Goal: Task Accomplishment & Management: Use online tool/utility

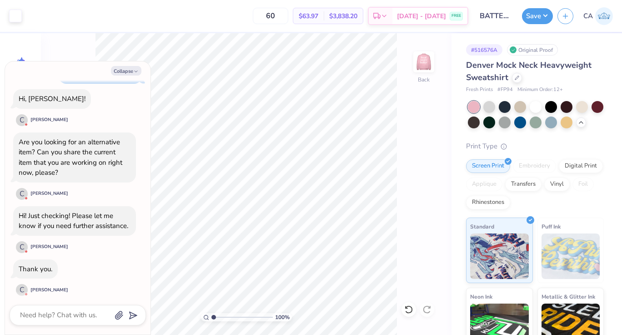
scroll to position [121, 0]
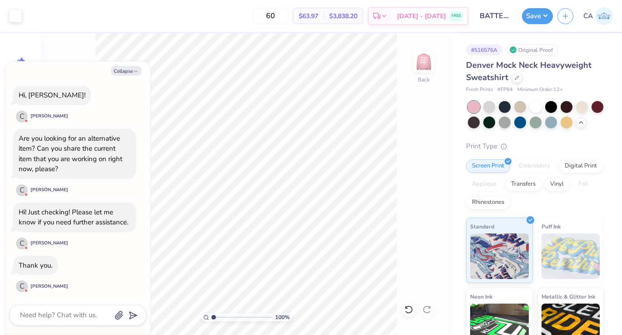
click at [54, 307] on div at bounding box center [78, 315] width 136 height 20
click at [54, 315] on textarea at bounding box center [65, 315] width 92 height 12
type textarea "x"
type textarea "H"
type textarea "x"
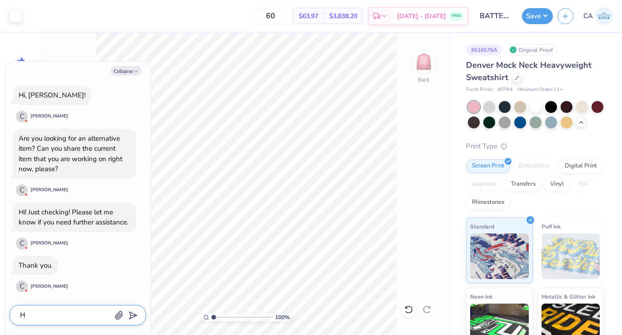
type textarea "Hi"
type textarea "x"
type textarea "Hi"
type textarea "x"
type textarea "Hi T"
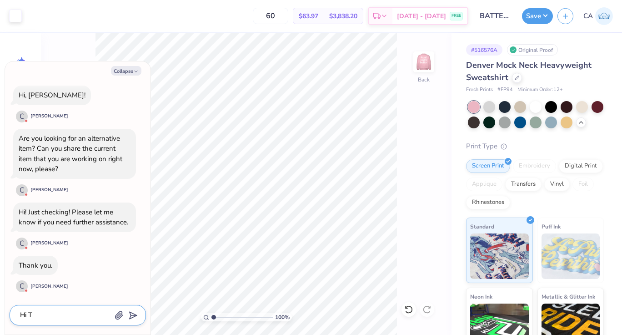
type textarea "x"
type textarea "Hi Th"
type textarea "x"
type textarea "Hi Than"
type textarea "x"
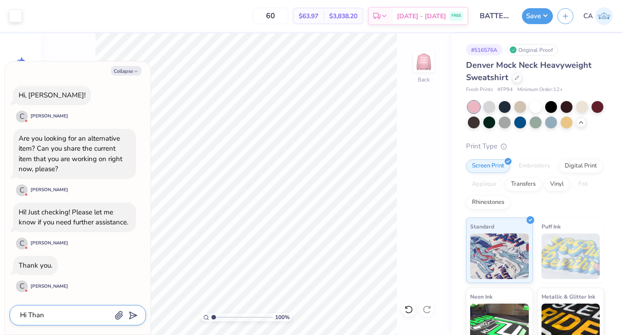
type textarea "Hi Thank"
type textarea "x"
type textarea "Hi Thank"
type textarea "x"
type textarea "Hi Thank y"
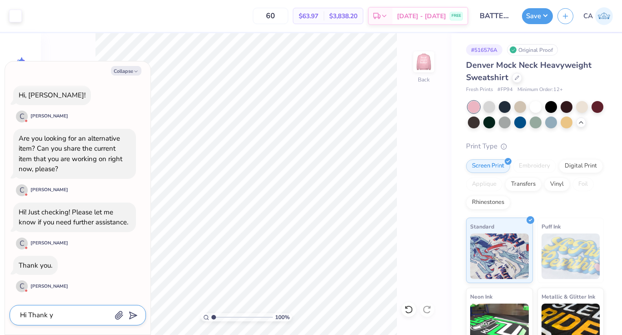
type textarea "x"
type textarea "Hi Thank yo"
type textarea "x"
type textarea "Hi Thank you"
type textarea "x"
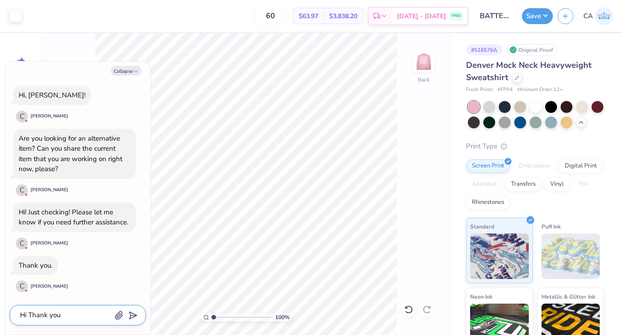
type textarea "Hi Thank you"
type textarea "x"
type textarea "Hi Thank you C"
type textarea "x"
type textarea "Hi Thank you Ca"
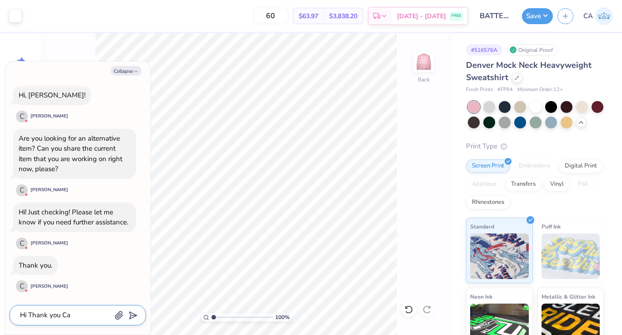
type textarea "x"
type textarea "Hi Thank you Car"
type textarea "x"
type textarea "Hi Thank you Car;"
type textarea "x"
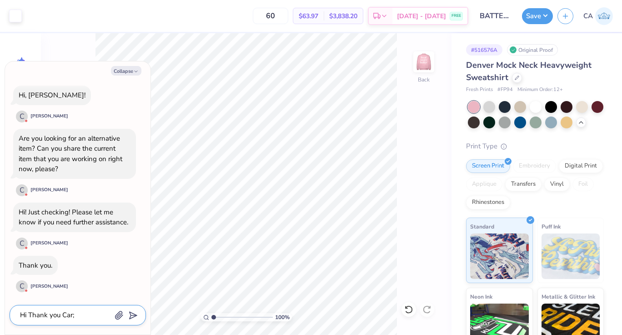
type textarea "Hi Thank you Car"
type textarea "x"
type textarea "Hi Thank you Carl"
type textarea "x"
type textarea "Hi Thank you Carla"
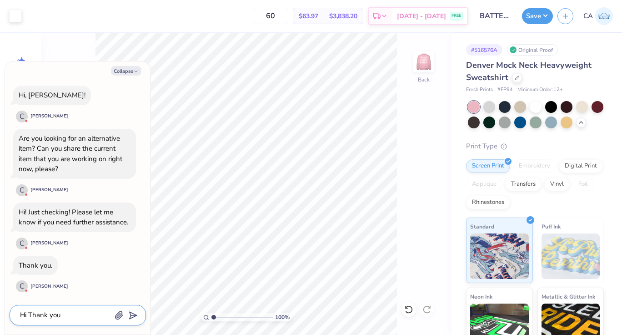
type textarea "x"
type textarea "Hi Thank you Carla."
type textarea "x"
type textarea "Hi Thank you Carla."
type textarea "x"
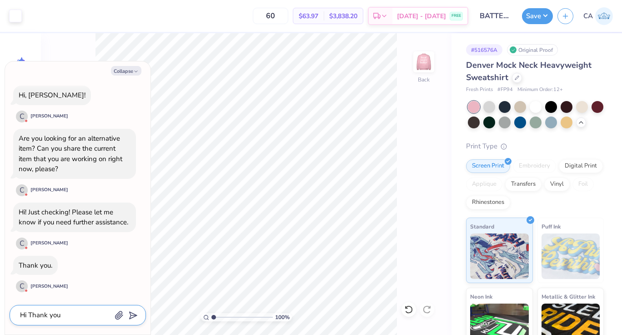
type textarea "Hi Thank you Carla. T"
type textarea "x"
type textarea "Hi Thank you Carla. Th"
type textarea "x"
type textarea "Hi Thank you Carla. The"
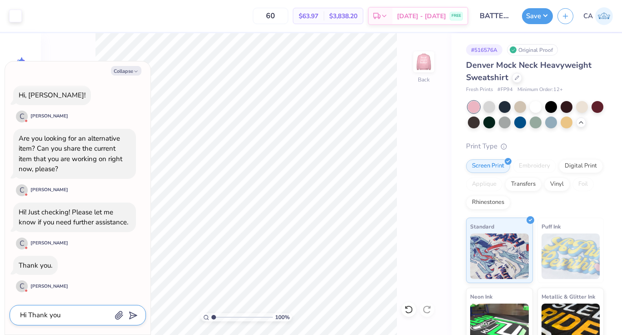
type textarea "x"
type textarea "Hi Thank you Carla. The"
type textarea "x"
type textarea "Hi Thank you Carla. The i"
type textarea "x"
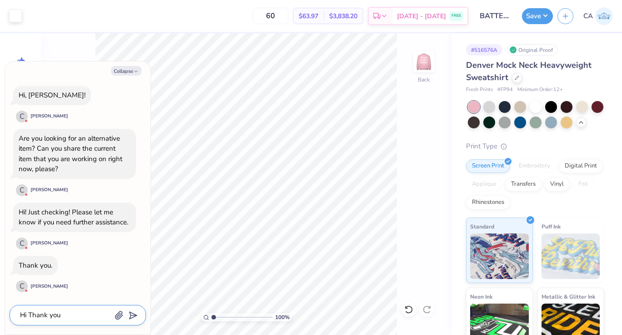
type textarea "Hi Thank you Carla. The it"
type textarea "x"
type textarea "Hi Thank you Carla. The ite"
type textarea "x"
type textarea "Hi Thank you Carla. The item"
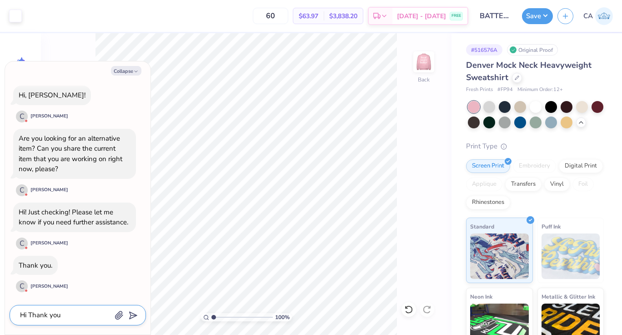
type textarea "x"
type textarea "Hi Thank you Carla. The item"
type textarea "x"
type textarea "Hi Thank you Carla. The item i"
type textarea "x"
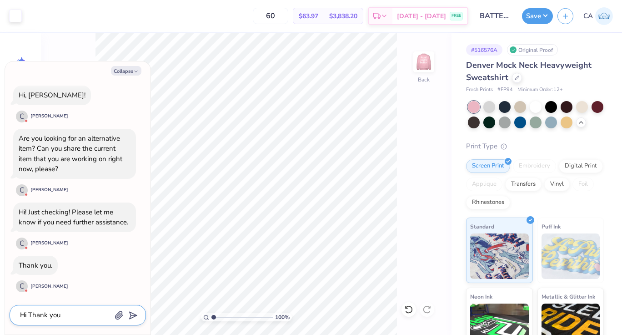
type textarea "Hi Thank you Carla. The item is"
type textarea "x"
type textarea "Hi Thank you Carla. The item is"
type textarea "x"
type textarea "Hi Thank you Carla. The item is p"
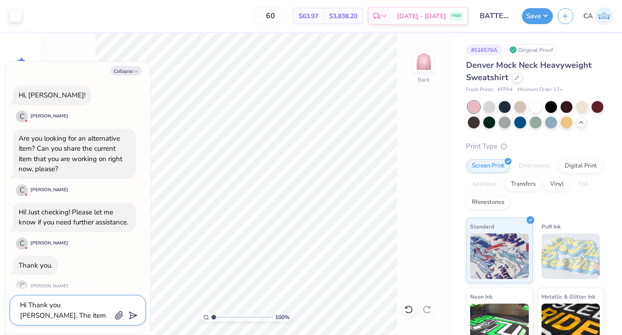
type textarea "x"
type textarea "Hi Thank you Carla. The item is pe"
type textarea "x"
type textarea "Hi Thank you Carla. The item is per"
type textarea "x"
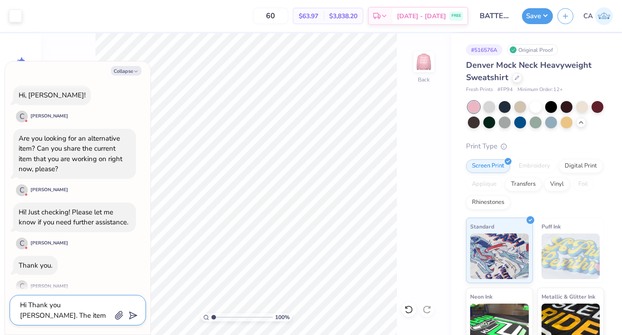
type textarea "Hi Thank you Carla. The item is perf"
type textarea "x"
type textarea "Hi Thank you Carla. The item is perfe"
type textarea "x"
type textarea "Hi Thank you Carla. The item is perfec"
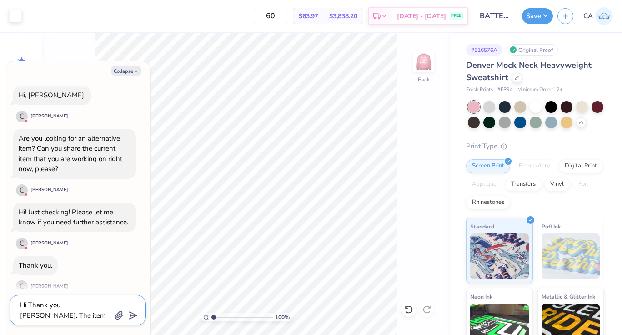
type textarea "x"
type textarea "Hi Thank you Carla. The item is perfect"
type textarea "x"
type textarea "Hi Thank you Carla. The item is perfect."
type textarea "x"
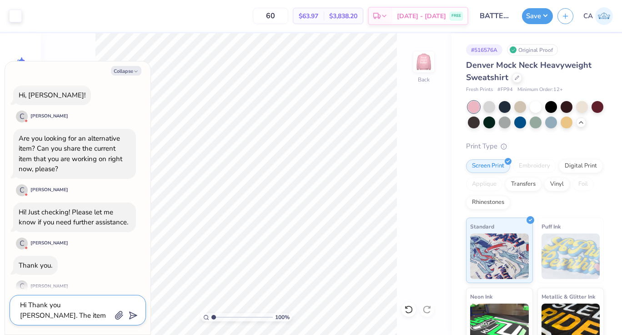
type textarea "Hi Thank you Carla. The item is perfect."
type textarea "x"
type textarea "Hi Thank you Carla. The item is perfect. I"
type textarea "x"
type textarea "Hi Thank you Carla. The item is perfect. I"
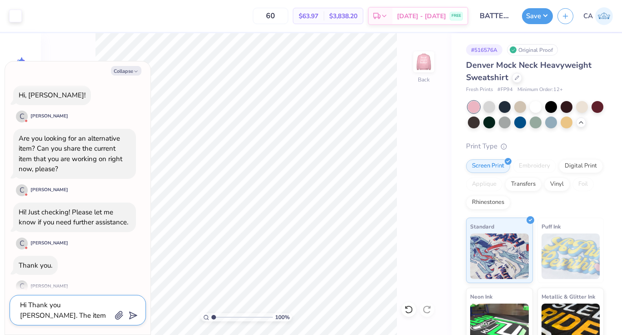
type textarea "x"
type textarea "Hi Thank you Carla. The item is perfect. I a"
type textarea "x"
type textarea "Hi Thank you Carla. The item is perfect. I am"
type textarea "x"
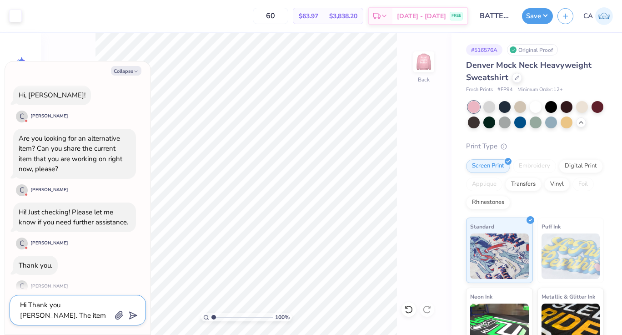
type textarea "Hi Thank you Carla. The item is perfect. I am"
type textarea "x"
type textarea "Hi Thank you Carla. The item is perfect. I am l"
type textarea "x"
type textarea "Hi Thank you Carla. The item is perfect. I am lo"
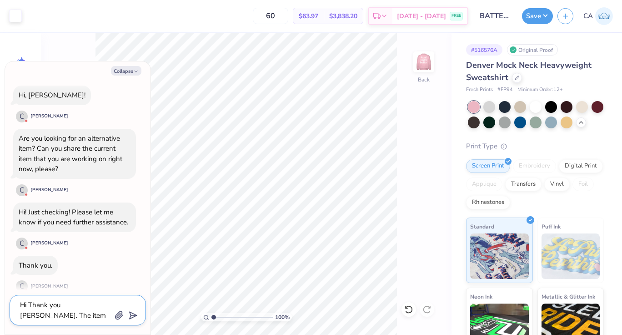
type textarea "x"
type textarea "Hi Thank you Carla. The item is perfect. I am loo"
type textarea "x"
type textarea "Hi Thank you Carla. The item is perfect. I am look"
type textarea "x"
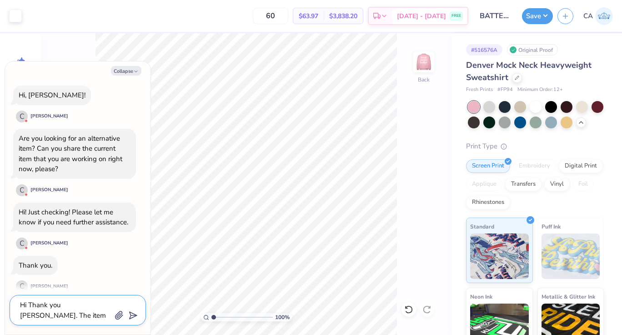
type textarea "Hi Thank you Carla. The item is perfect. I am looki"
type textarea "x"
type textarea "Hi Thank you Carla. The item is perfect. I am lookin"
type textarea "x"
type textarea "Hi Thank you Carla. The item is perfect. I am looking"
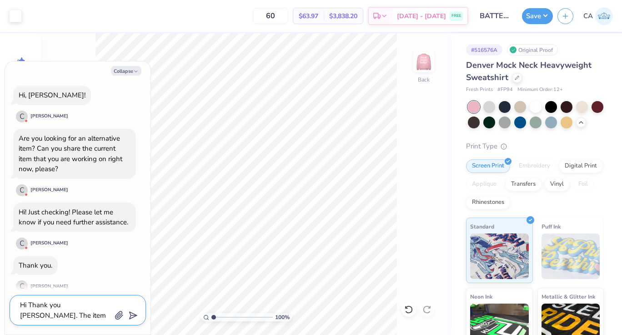
type textarea "x"
type textarea "Hi Thank you Carla. The item is perfect. I am looking"
type textarea "x"
type textarea "Hi Thank you Carla. The item is perfect. I am looking f"
type textarea "x"
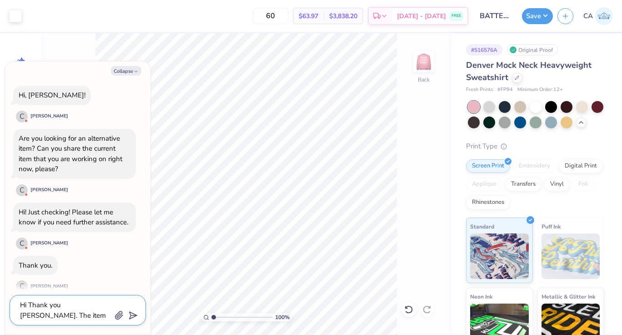
type textarea "Hi Thank you Carla. The item is perfect. I am looking fo"
type textarea "x"
type textarea "Hi Thank you Carla. The item is perfect. I am looking for"
type textarea "x"
type textarea "Hi Thank you Carla. The item is perfect. I am looking for"
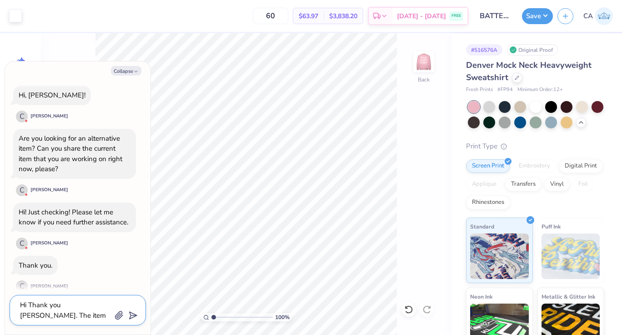
type textarea "x"
type textarea "Hi Thank you Carla. The item is perfect. I am looking for a"
type textarea "x"
type textarea "Hi Thank you Carla. The item is perfect. I am looking for a"
type textarea "x"
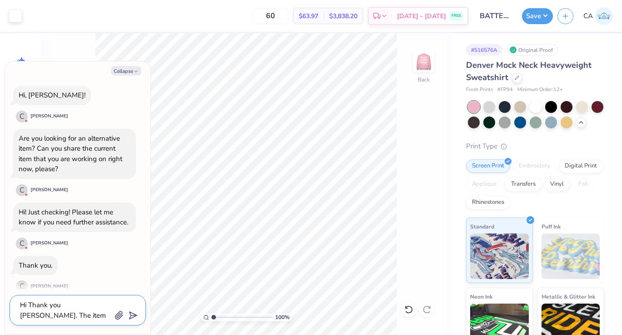
type textarea "Hi Thank you Carla. The item is perfect. I am looking for a d"
type textarea "x"
type textarea "Hi Thank you Carla. The item is perfect. I am looking for a di"
type textarea "x"
type textarea "Hi Thank you Carla. The item is perfect. I am looking for a dif"
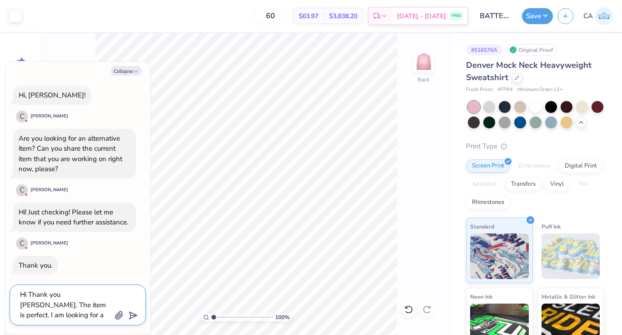
type textarea "x"
type textarea "Hi Thank you Carla. The item is perfect. I am looking for a diff"
type textarea "x"
type textarea "Hi Thank you Carla. The item is perfect. I am looking for a diffe"
type textarea "x"
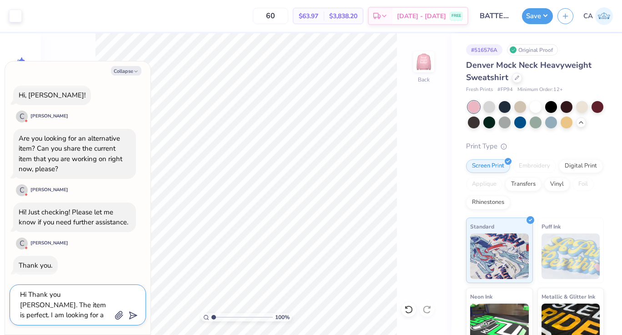
type textarea "Hi Thank you Carla. The item is perfect. I am looking for a differ"
type textarea "x"
type textarea "Hi Thank you Carla. The item is perfect. I am looking for a differe"
type textarea "x"
type textarea "Hi Thank you Carla. The item is perfect. I am looking for a differen"
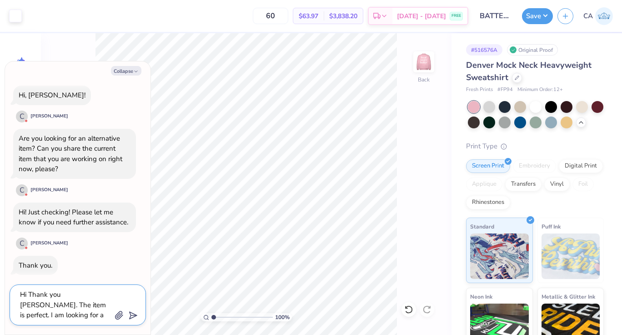
type textarea "x"
type textarea "Hi Thank you Carla. The item is perfect. I am looking for a different"
type textarea "x"
type textarea "Hi Thank you Carla. The item is perfect. I am looking for a different"
type textarea "x"
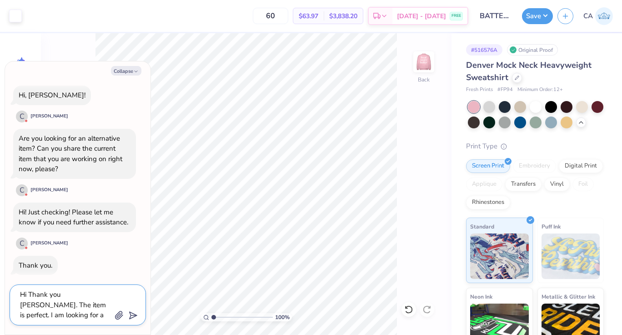
type textarea "Hi Thank you Carla. The item is perfect. I am looking for a different t"
type textarea "x"
type textarea "Hi Thank you Carla. The item is perfect. I am looking for a different te"
type textarea "x"
type textarea "Hi Thank you Carla. The item is perfect. I am looking for a different tex"
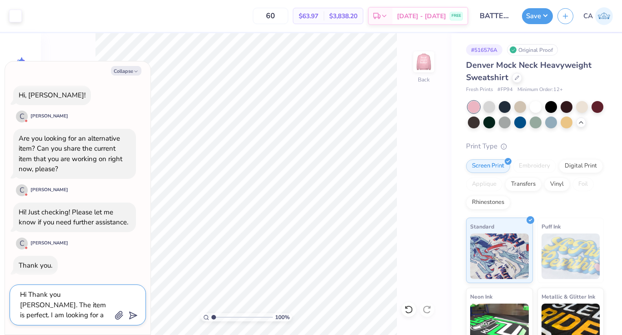
type textarea "x"
type textarea "Hi Thank you Carla. The item is perfect. I am looking for a different text"
type textarea "x"
type textarea "Hi Thank you Carla. The item is perfect. I am looking for a different text"
type textarea "x"
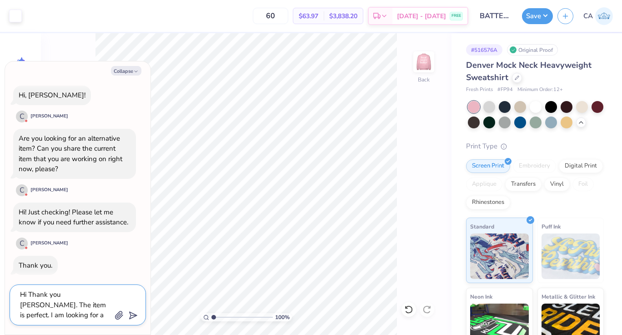
type textarea "Hi Thank you Carla. The item is perfect. I am looking for a different text c"
type textarea "x"
type textarea "Hi Thank you Carla. The item is perfect. I am looking for a different text co"
type textarea "x"
type textarea "Hi Thank you Carla. The item is perfect. I am looking for a different text col"
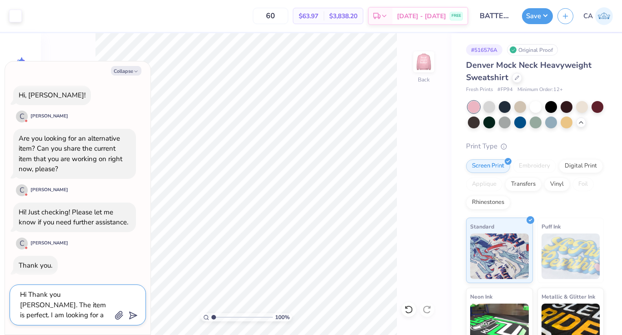
type textarea "x"
type textarea "Hi Thank you Carla. The item is perfect. I am looking for a different text colo"
type textarea "x"
type textarea "Hi Thank you Carla. The item is perfect. I am looking for a different text color"
type textarea "x"
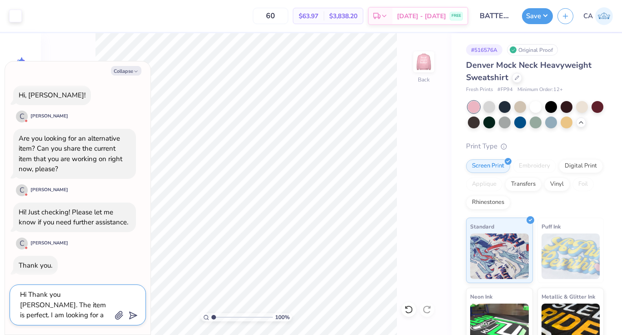
type textarea "Hi Thank you Carla. The item is perfect. I am looking for a different text colo…"
type textarea "x"
type textarea "Hi Thank you Carla. The item is perfect. I am looking for a different text colo…"
type textarea "x"
type textarea "Hi Thank you Carla. The item is perfect. I am looking for a different text colo…"
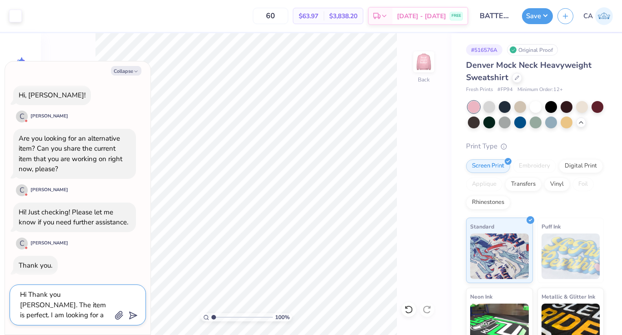
type textarea "x"
type textarea "Hi Thank you Carla. The item is perfect. I am looking for a different text colo…"
type textarea "x"
type textarea "Hi Thank you Carla. The item is perfect. I am looking for a different text colo…"
type textarea "x"
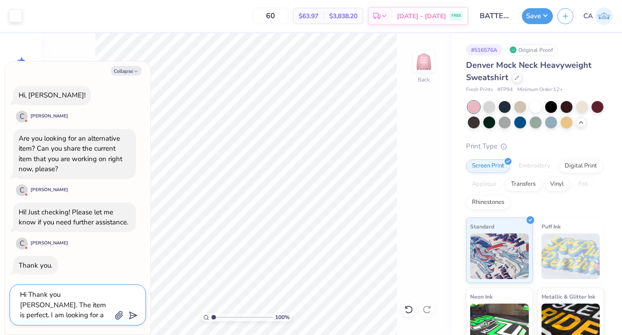
type textarea "Hi Thank you Carla. The item is perfect. I am looking for a different text colo…"
type textarea "x"
type textarea "Hi Thank you Carla. The item is perfect. I am looking for a different text colo…"
type textarea "x"
type textarea "Hi Thank you Carla. The item is perfect. I am looking for a different text colo…"
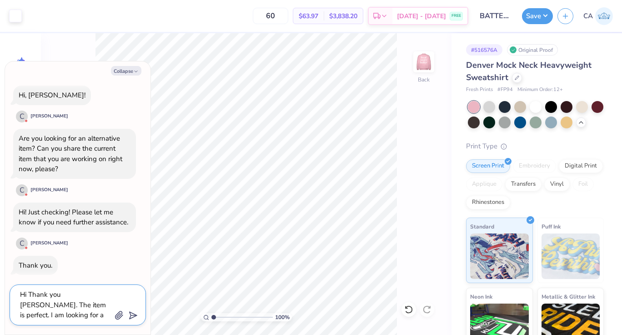
type textarea "x"
type textarea "Hi Thank you Carla. The item is perfect. I am looking for a different text colo…"
type textarea "x"
type textarea "Hi Thank you Carla. The item is perfect. I am looking for a different text colo…"
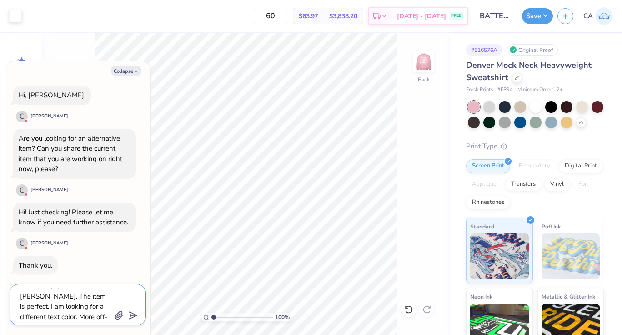
type textarea "x"
type textarea "Hi Thank you Carla. The item is perfect. I am looking for a different text colo…"
type textarea "x"
type textarea "Hi Thank you Carla. The item is perfect. I am looking for a different text colo…"
type textarea "x"
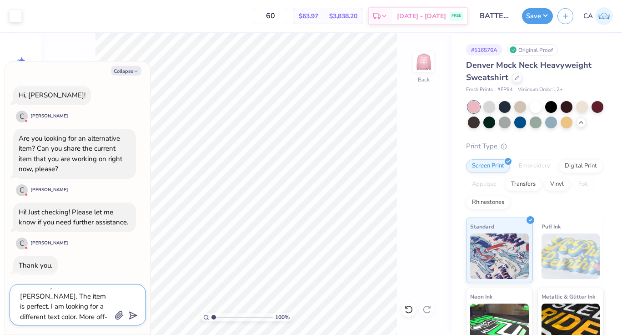
type textarea "Hi Thank you Carla. The item is perfect. I am looking for a different text colo…"
type textarea "x"
type textarea "Hi Thank you Carla. The item is perfect. I am looking for a different text colo…"
type textarea "x"
type textarea "Hi Thank you Carla. The item is perfect. I am looking for a different text colo…"
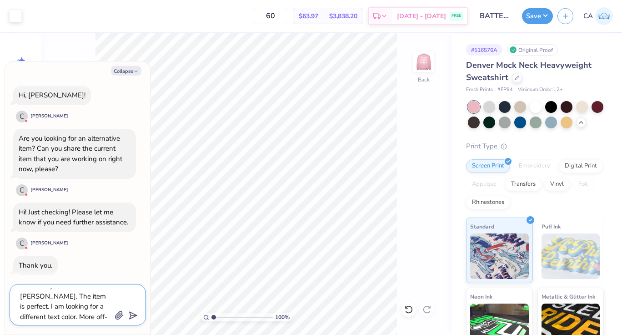
type textarea "x"
type textarea "Hi Thank you Carla. The item is perfect. I am looking for a different text colo…"
type textarea "x"
type textarea "Hi Thank you Carla. The item is perfect. I am looking for a different text colo…"
type textarea "x"
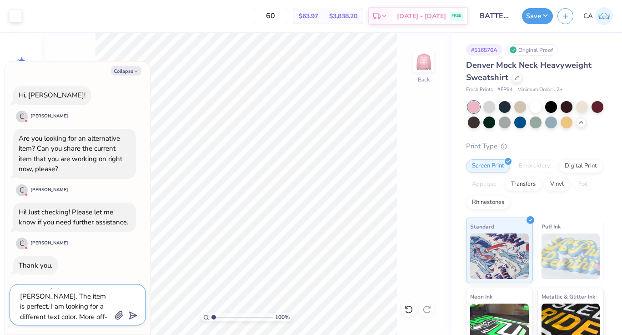
type textarea "Hi Thank you Carla. The item is perfect. I am looking for a different text colo…"
type textarea "x"
type textarea "Hi Thank you Carla. The item is perfect. I am looking for a different text colo…"
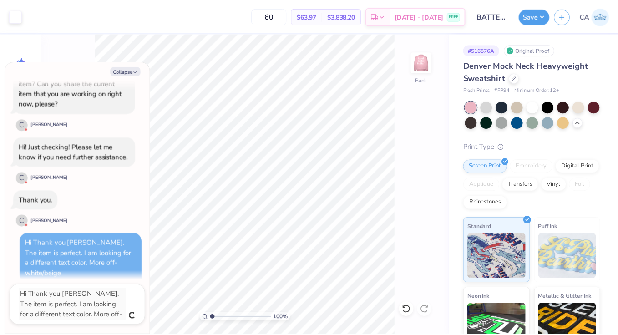
scroll to position [166, 0]
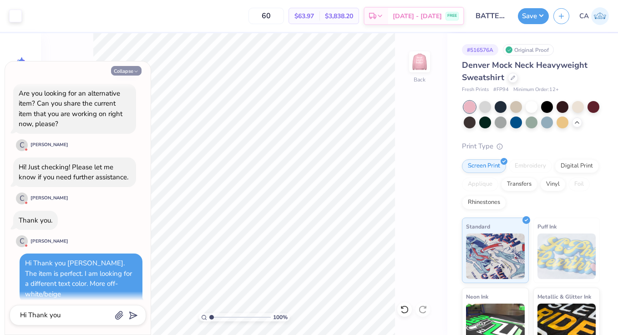
click at [131, 71] on button "Collapse" at bounding box center [126, 71] width 30 height 10
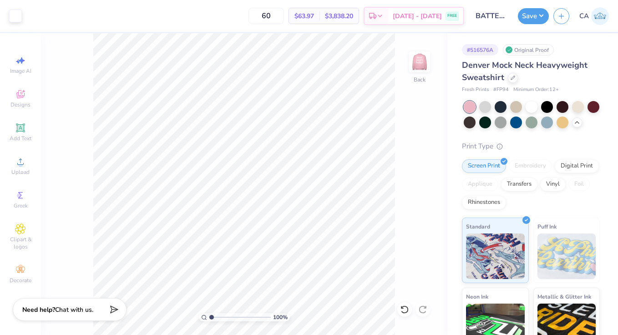
click at [61, 308] on span "Chat with us." at bounding box center [74, 309] width 38 height 9
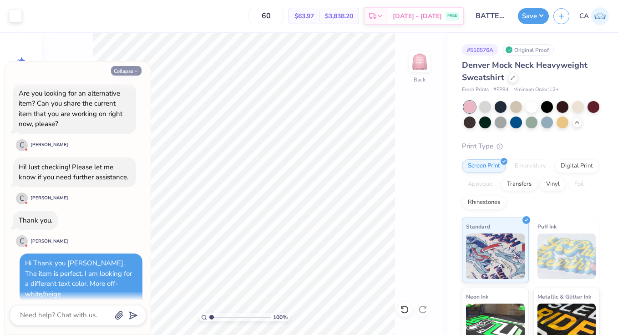
click at [135, 67] on button "Collapse" at bounding box center [126, 71] width 30 height 10
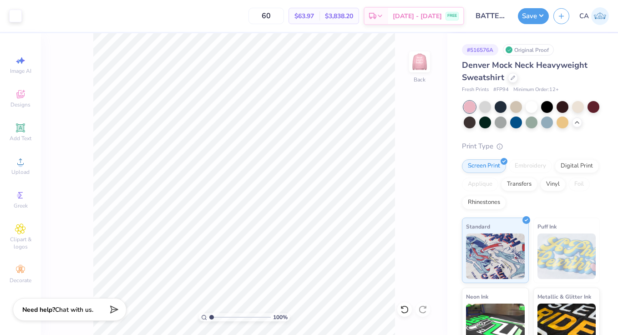
click at [86, 307] on span "Chat with us." at bounding box center [74, 309] width 38 height 9
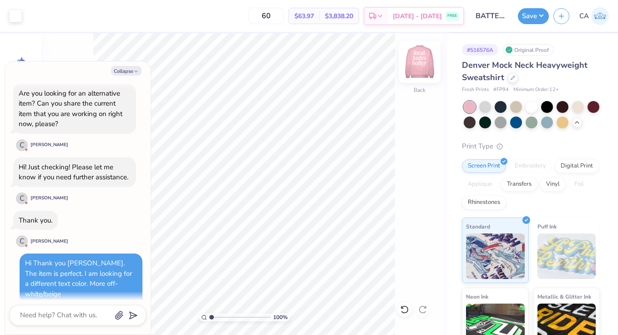
click at [423, 59] on img at bounding box center [419, 62] width 36 height 36
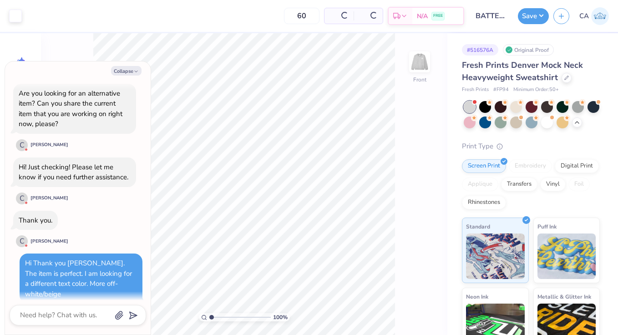
scroll to position [295, 0]
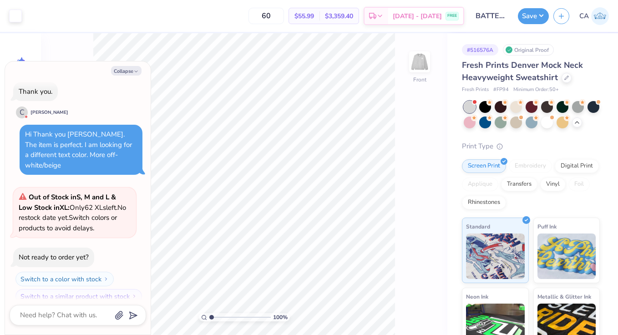
click at [423, 59] on img at bounding box center [419, 62] width 18 height 18
click at [469, 126] on div at bounding box center [470, 122] width 12 height 12
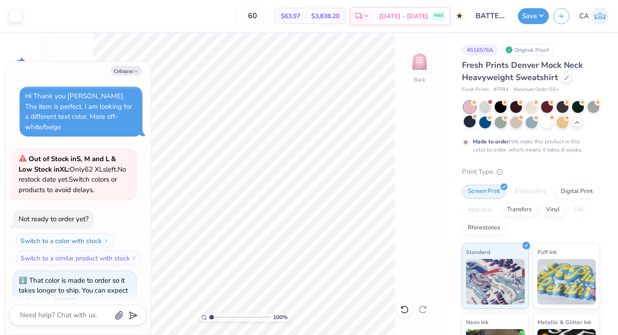
scroll to position [381, 0]
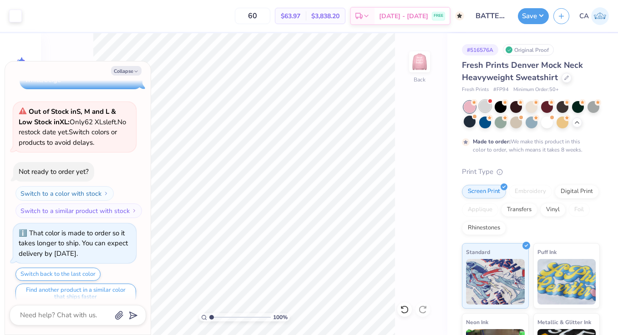
click at [490, 103] on div at bounding box center [485, 106] width 12 height 12
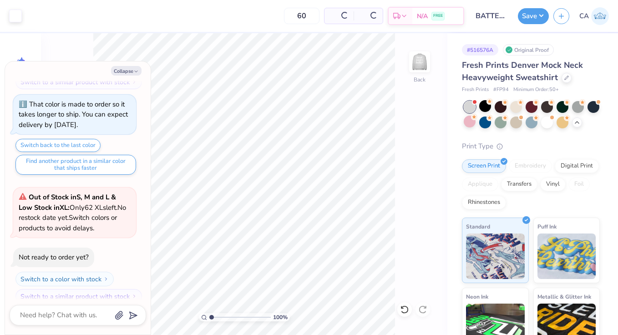
scroll to position [565, 0]
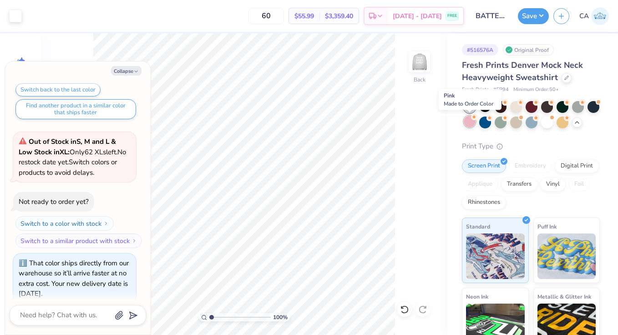
click at [470, 122] on div at bounding box center [470, 122] width 12 height 12
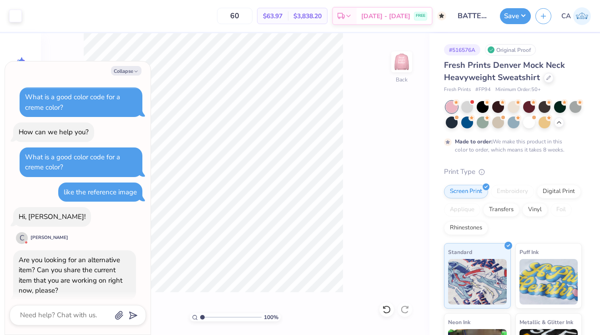
scroll to position [777, 0]
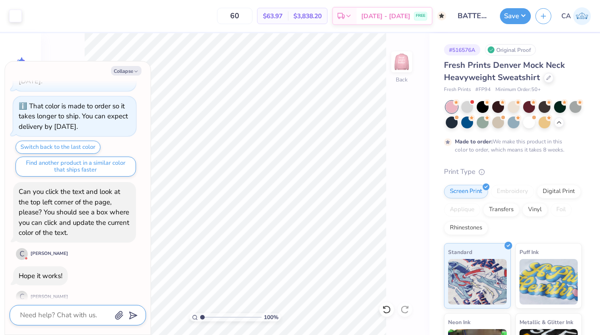
click at [49, 313] on textarea at bounding box center [65, 315] width 92 height 12
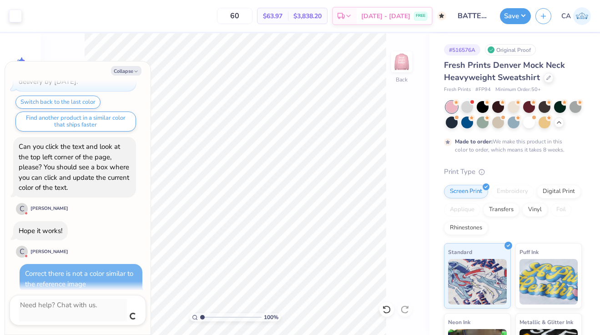
scroll to position [812, 0]
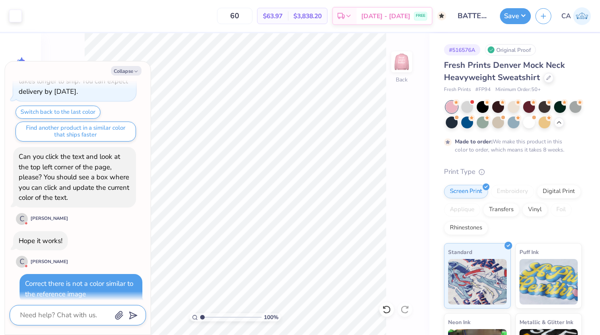
click at [44, 317] on textarea at bounding box center [65, 315] width 92 height 12
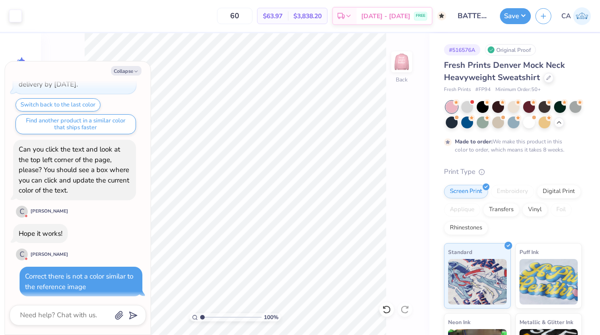
scroll to position [847, 0]
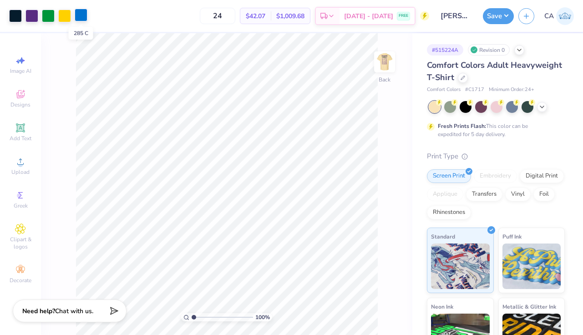
click at [84, 16] on div at bounding box center [81, 15] width 13 height 13
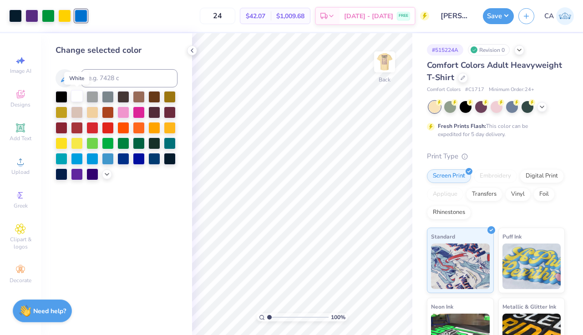
click at [78, 94] on div at bounding box center [77, 96] width 12 height 12
click at [191, 49] on icon at bounding box center [191, 50] width 7 height 7
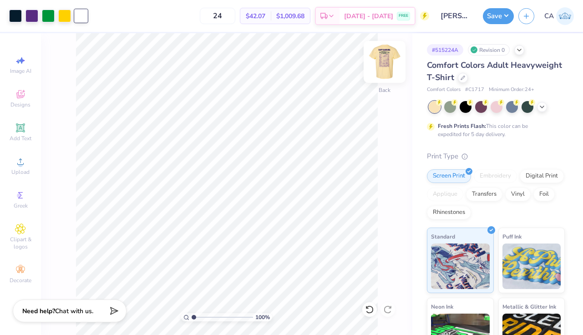
click at [385, 62] on img at bounding box center [384, 62] width 36 height 36
click at [507, 16] on button "Save" at bounding box center [498, 15] width 31 height 16
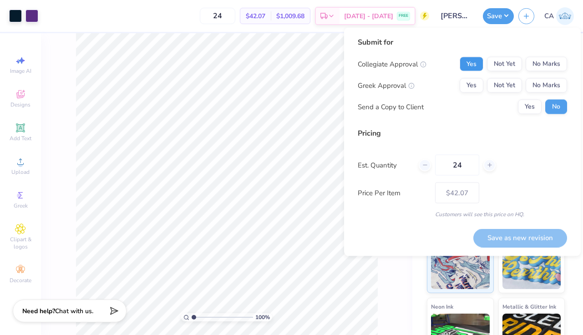
click at [469, 62] on button "Yes" at bounding box center [471, 64] width 24 height 15
click at [472, 86] on button "Yes" at bounding box center [471, 85] width 24 height 15
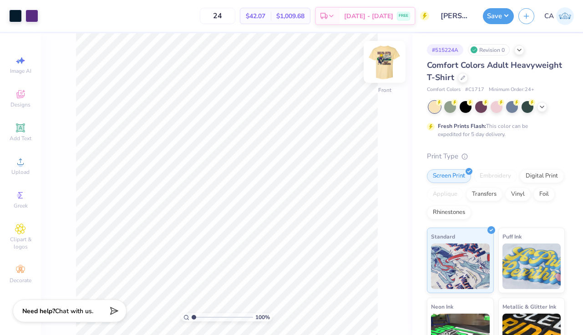
click at [381, 59] on img at bounding box center [384, 62] width 36 height 36
click at [504, 13] on button "Save" at bounding box center [498, 15] width 31 height 16
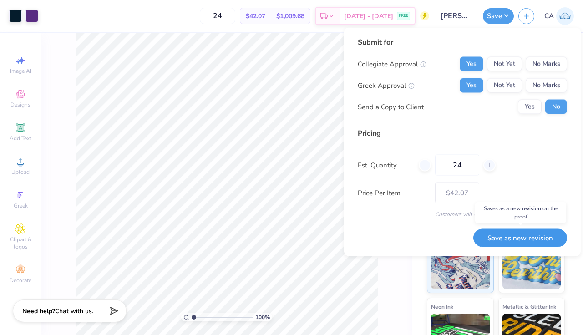
click at [532, 235] on button "Save as new revision" at bounding box center [520, 237] width 94 height 19
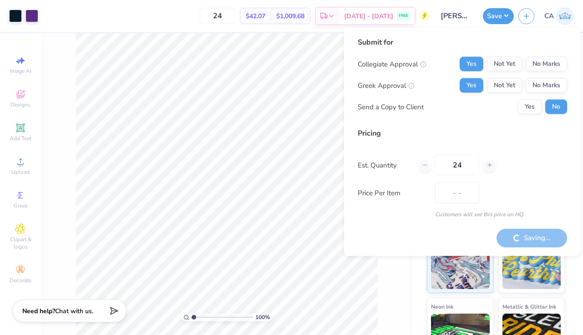
type input "$42.07"
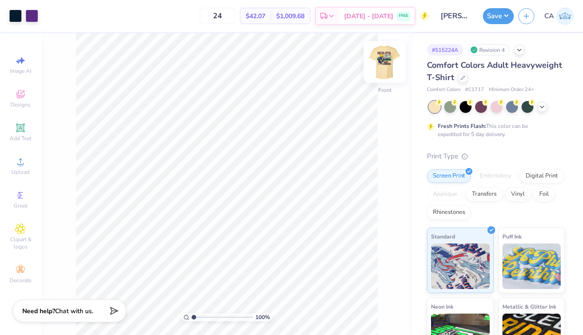
click at [383, 61] on img at bounding box center [384, 62] width 36 height 36
click at [384, 60] on img at bounding box center [384, 62] width 36 height 36
click at [501, 16] on button "Save" at bounding box center [498, 15] width 31 height 16
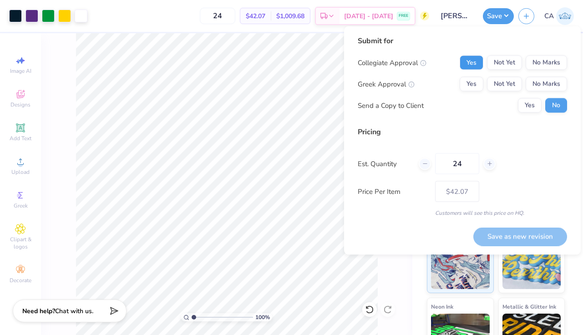
click at [482, 63] on button "Yes" at bounding box center [471, 62] width 24 height 15
click at [475, 82] on button "Yes" at bounding box center [471, 84] width 24 height 15
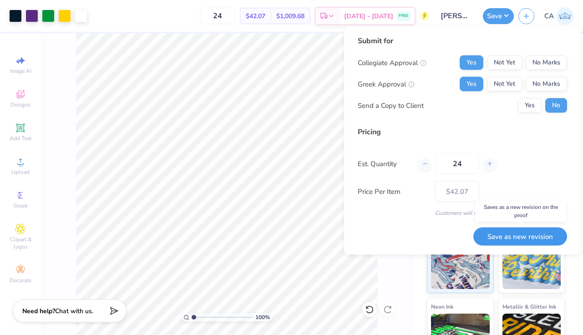
click at [524, 233] on button "Save as new revision" at bounding box center [520, 236] width 94 height 19
type input "$42.07"
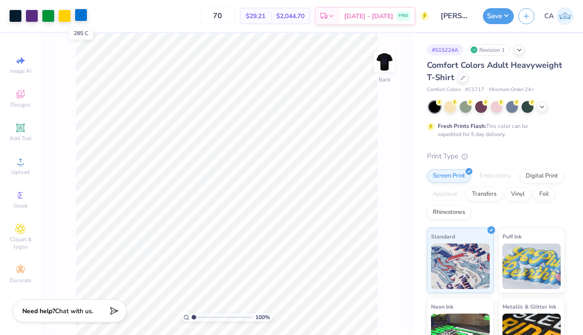
click at [83, 12] on div at bounding box center [81, 15] width 13 height 13
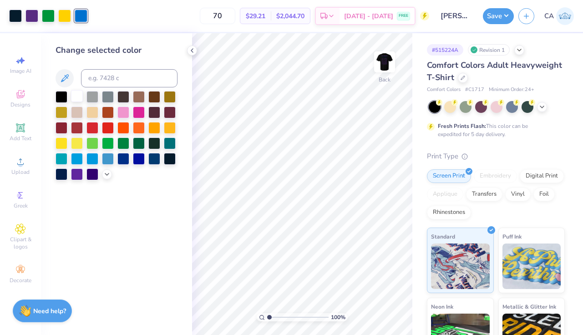
click at [76, 96] on div at bounding box center [77, 96] width 12 height 12
click at [30, 19] on div at bounding box center [31, 15] width 13 height 13
click at [76, 98] on div at bounding box center [77, 96] width 12 height 12
click at [14, 12] on div at bounding box center [15, 15] width 13 height 13
click at [33, 14] on div at bounding box center [31, 15] width 13 height 13
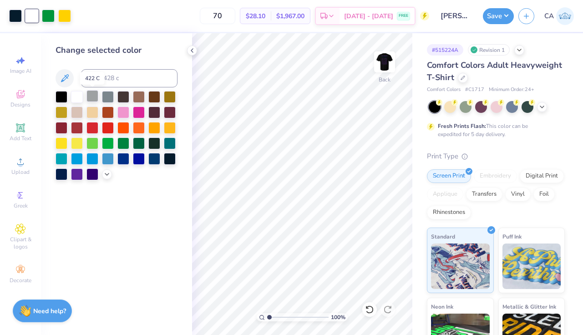
click at [91, 96] on div at bounding box center [92, 96] width 12 height 12
click at [16, 18] on div at bounding box center [15, 15] width 13 height 13
click at [76, 97] on div at bounding box center [77, 96] width 12 height 12
click at [32, 13] on div at bounding box center [31, 15] width 13 height 13
click at [76, 172] on div at bounding box center [77, 173] width 12 height 12
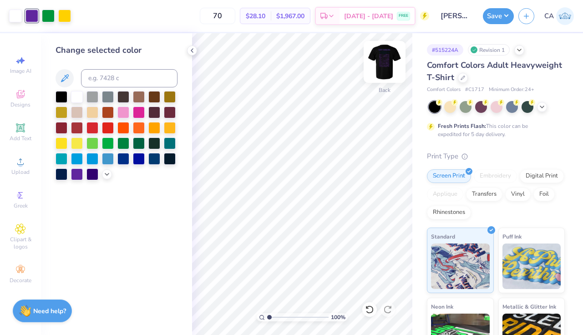
click at [386, 57] on img at bounding box center [384, 62] width 36 height 36
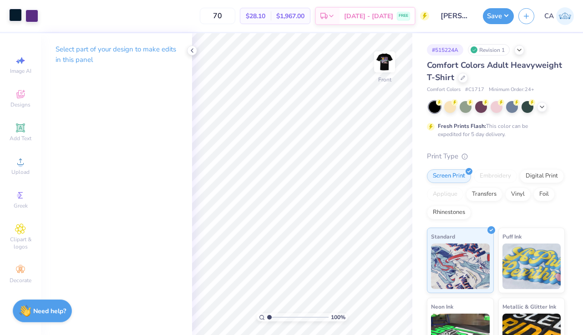
click at [16, 13] on div at bounding box center [15, 15] width 13 height 13
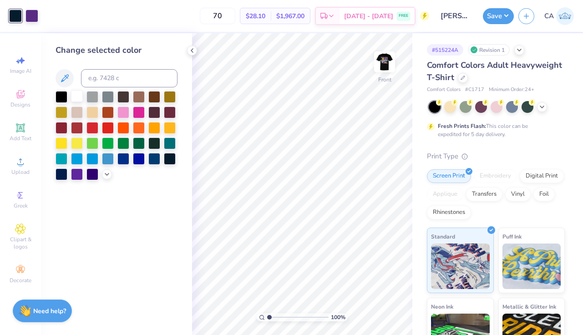
click at [77, 95] on div at bounding box center [77, 96] width 12 height 12
click at [386, 58] on img at bounding box center [384, 62] width 36 height 36
click at [503, 15] on button "Save" at bounding box center [498, 15] width 31 height 16
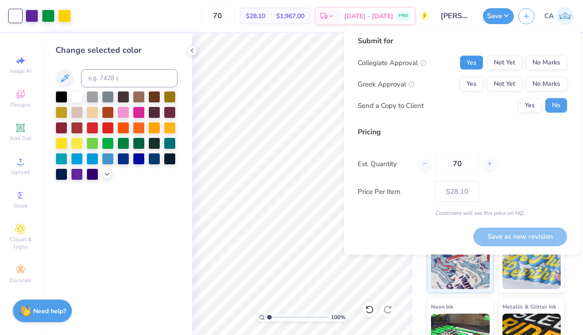
click at [477, 64] on button "Yes" at bounding box center [471, 62] width 24 height 15
click at [476, 78] on button "Yes" at bounding box center [471, 84] width 24 height 15
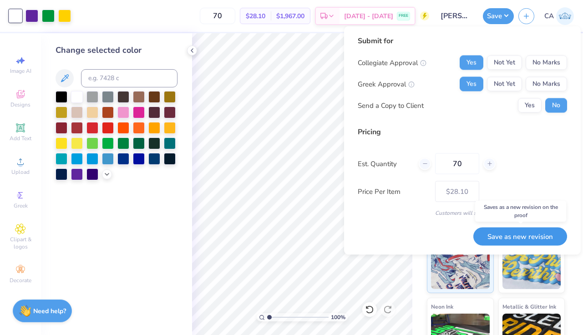
click at [533, 232] on button "Save as new revision" at bounding box center [520, 236] width 94 height 19
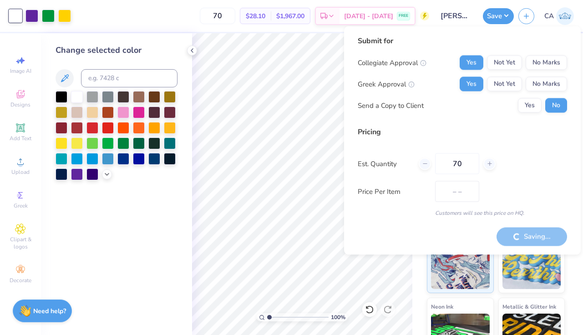
type input "$28.10"
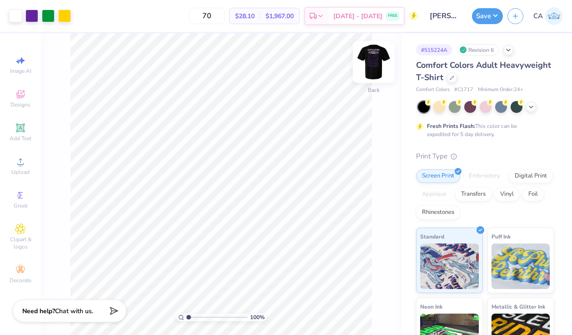
click at [377, 58] on img at bounding box center [374, 62] width 36 height 36
click at [32, 16] on div at bounding box center [31, 15] width 13 height 13
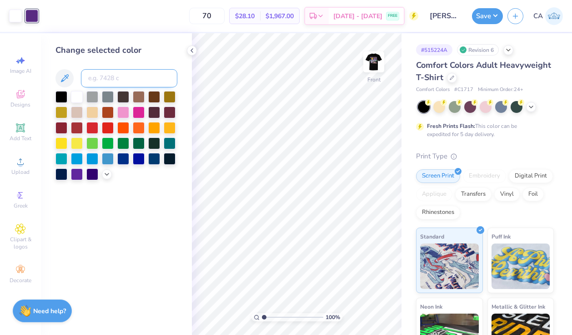
click at [99, 77] on input at bounding box center [129, 78] width 96 height 18
type input "109"
click at [378, 63] on img at bounding box center [374, 62] width 36 height 36
click at [191, 48] on icon at bounding box center [191, 50] width 7 height 7
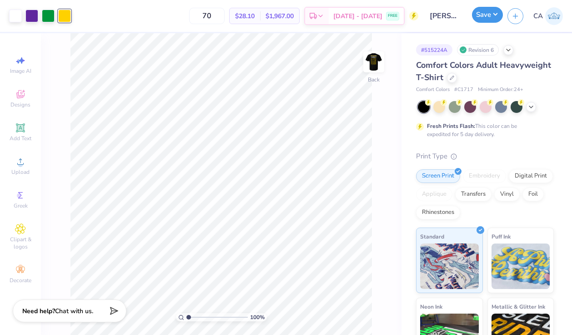
click at [491, 15] on button "Save" at bounding box center [487, 15] width 31 height 16
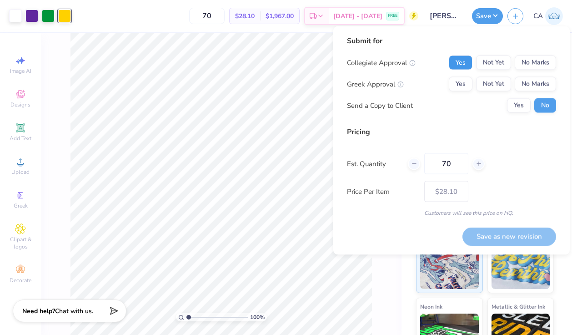
click at [466, 59] on button "Yes" at bounding box center [461, 62] width 24 height 15
click at [460, 85] on button "Yes" at bounding box center [461, 84] width 24 height 15
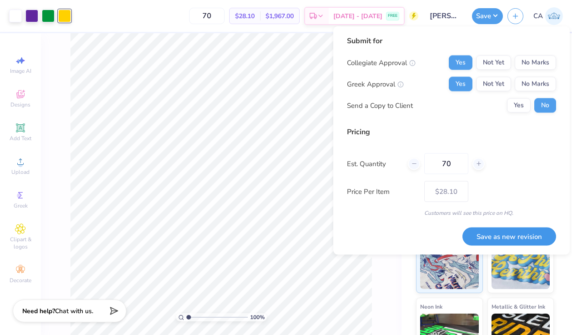
click at [510, 232] on button "Save as new revision" at bounding box center [510, 236] width 94 height 19
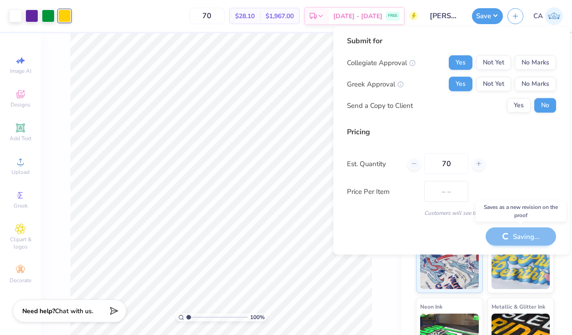
type input "$28.10"
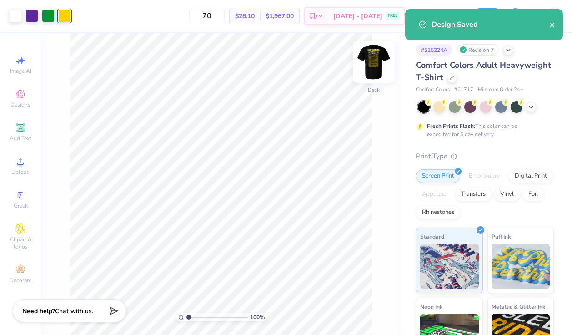
click at [378, 66] on img at bounding box center [374, 62] width 36 height 36
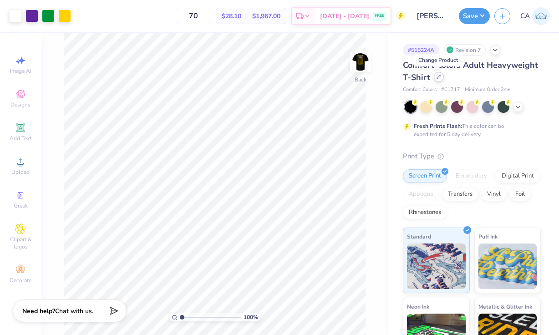
click at [437, 80] on div at bounding box center [438, 77] width 10 height 10
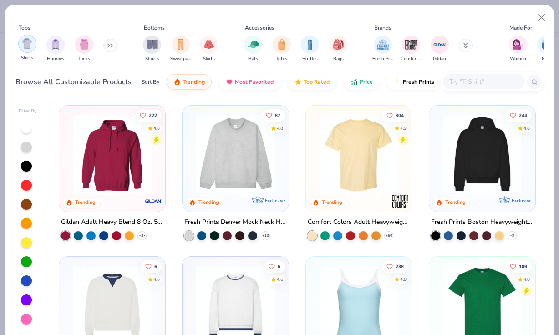
click at [29, 45] on img "filter for Shirts" at bounding box center [27, 43] width 10 height 10
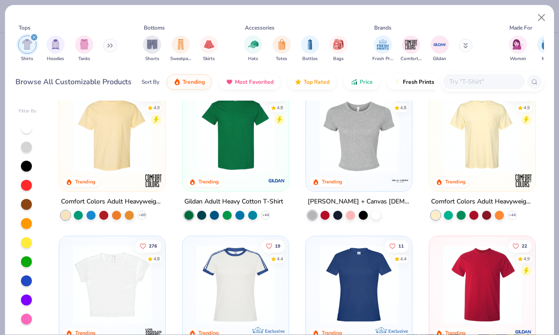
scroll to position [10, 0]
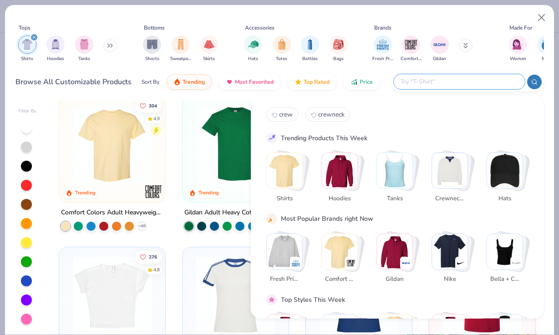
click at [467, 79] on input "text" at bounding box center [458, 81] width 119 height 10
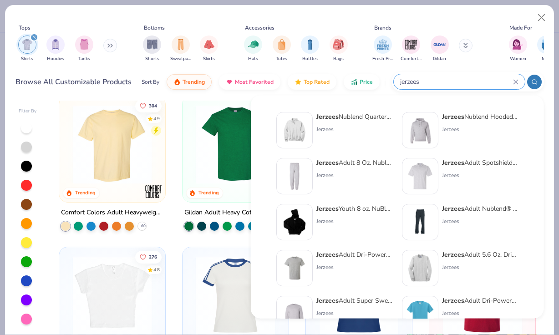
type input "jerzees"
click at [541, 14] on button "Close" at bounding box center [541, 17] width 17 height 17
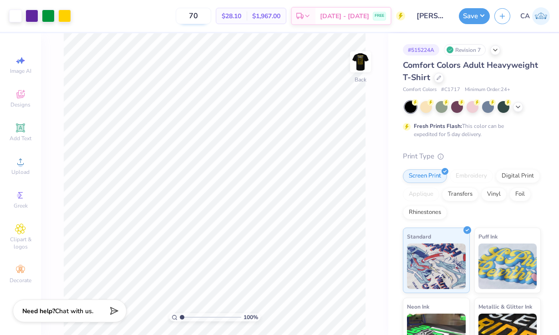
click at [211, 15] on input "70" at bounding box center [193, 16] width 35 height 16
type input "7"
type input "80"
click at [437, 76] on icon at bounding box center [438, 77] width 5 height 5
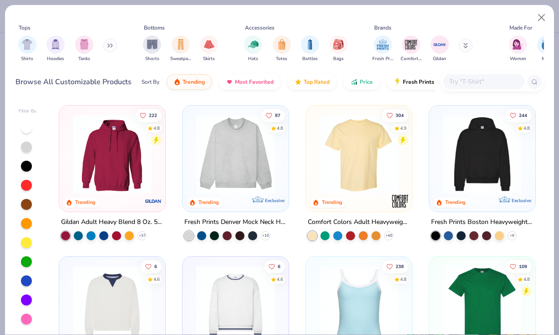
click at [466, 83] on input "text" at bounding box center [483, 81] width 70 height 10
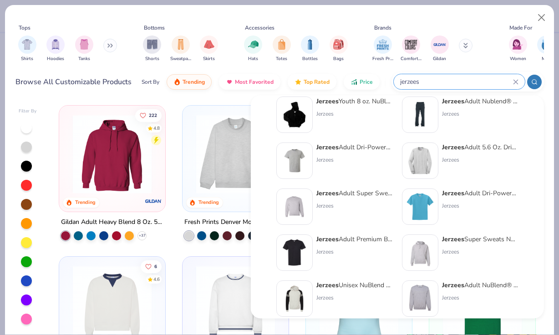
scroll to position [109, 0]
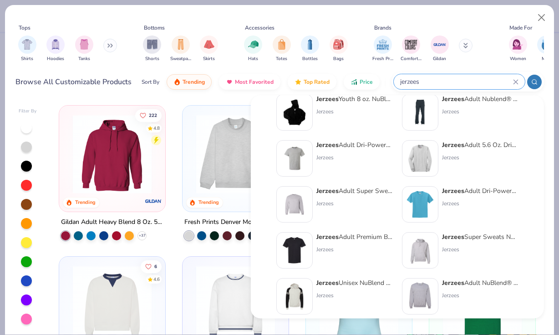
type input "jerzees"
click at [301, 154] on img at bounding box center [294, 159] width 28 height 28
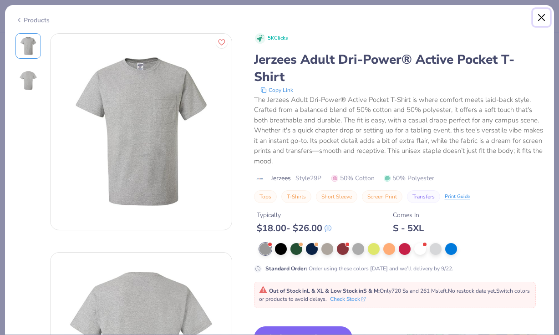
click at [541, 17] on button "Close" at bounding box center [541, 17] width 17 height 17
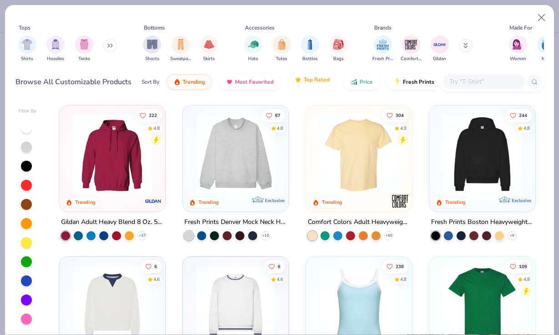
click at [318, 78] on span "Top Rated" at bounding box center [316, 79] width 26 height 7
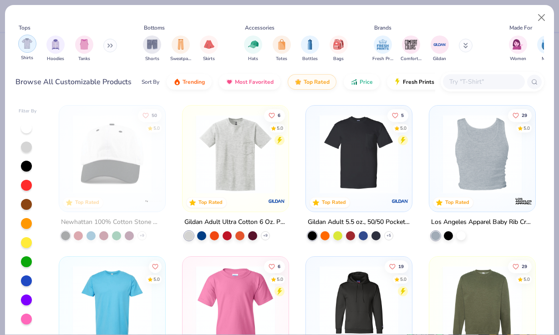
click at [28, 43] on img "filter for Shirts" at bounding box center [27, 43] width 10 height 10
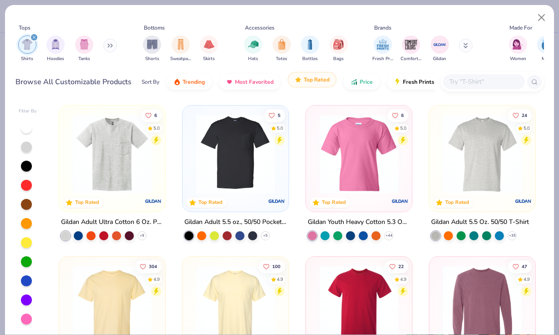
click at [316, 80] on span "Top Rated" at bounding box center [316, 79] width 26 height 7
click at [310, 79] on span "Top Rated" at bounding box center [316, 79] width 26 height 7
click at [257, 84] on button "Most Favorited" at bounding box center [249, 79] width 61 height 15
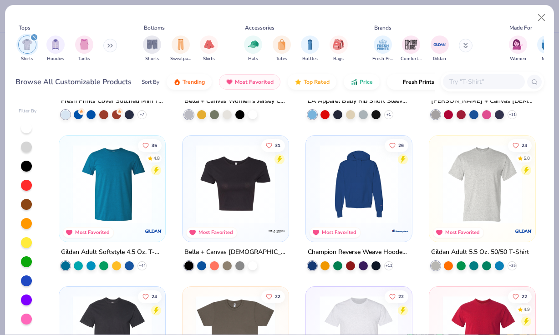
scroll to position [577, 0]
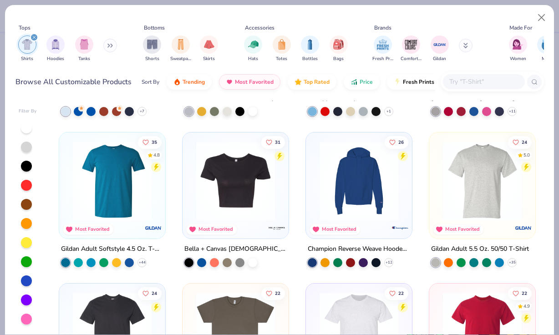
click at [471, 165] on img at bounding box center [482, 180] width 88 height 79
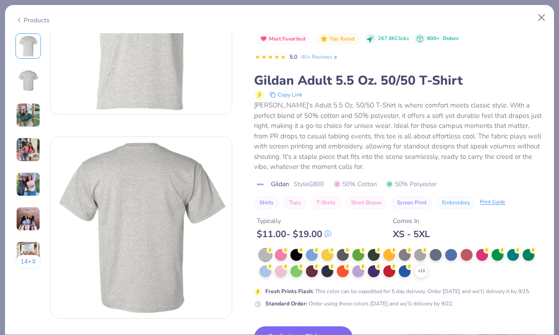
scroll to position [109, 0]
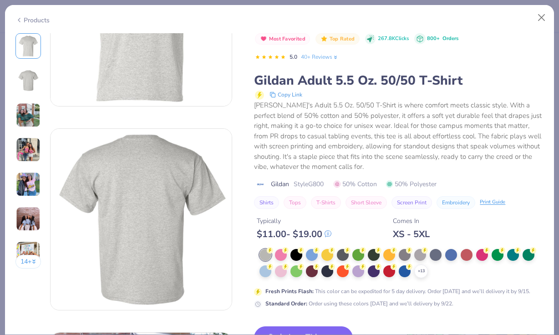
click at [30, 116] on img at bounding box center [28, 115] width 25 height 25
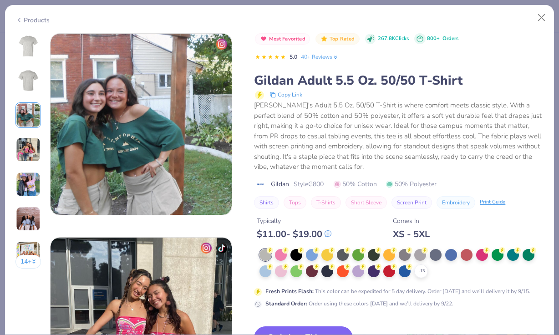
click at [33, 180] on img at bounding box center [28, 184] width 25 height 25
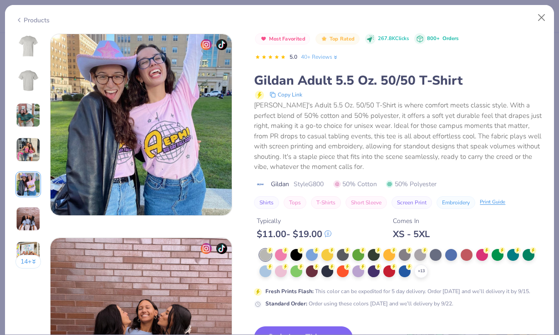
scroll to position [815, 0]
click at [33, 116] on img at bounding box center [28, 115] width 25 height 25
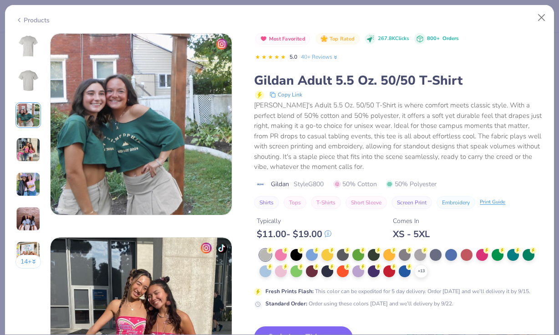
click at [31, 141] on img at bounding box center [28, 149] width 25 height 25
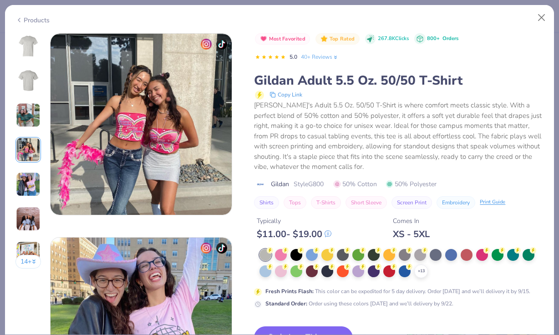
click at [25, 48] on img at bounding box center [28, 46] width 22 height 22
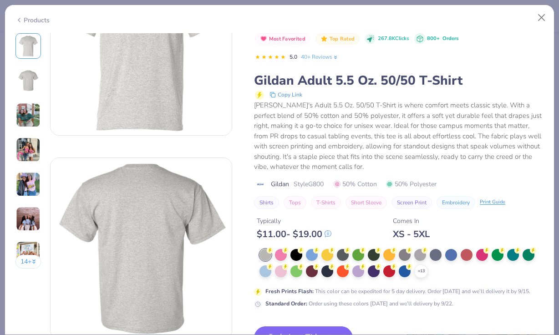
scroll to position [120, 0]
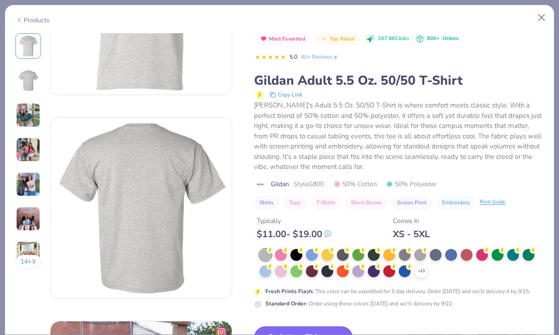
click at [311, 328] on button "Switch to This" at bounding box center [303, 337] width 99 height 23
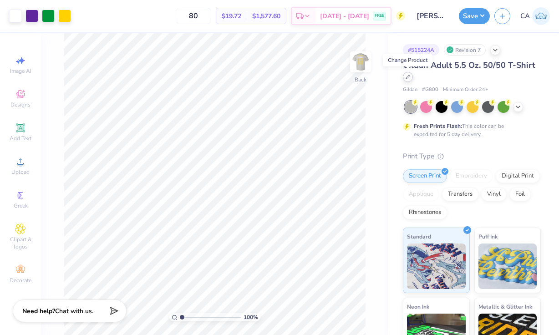
click at [410, 76] on div at bounding box center [408, 77] width 10 height 10
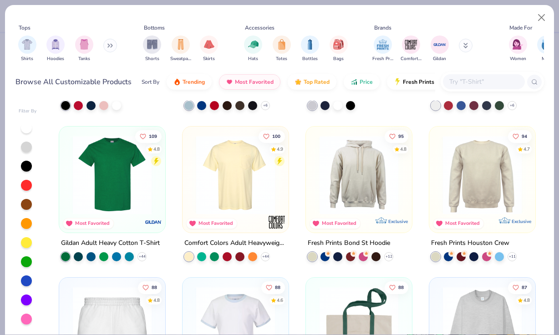
scroll to position [709, 0]
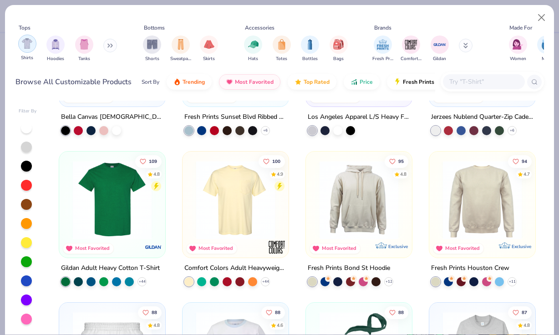
click at [30, 42] on img "filter for Shirts" at bounding box center [27, 43] width 10 height 10
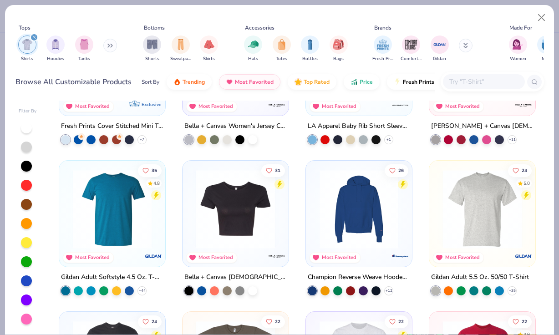
scroll to position [549, 0]
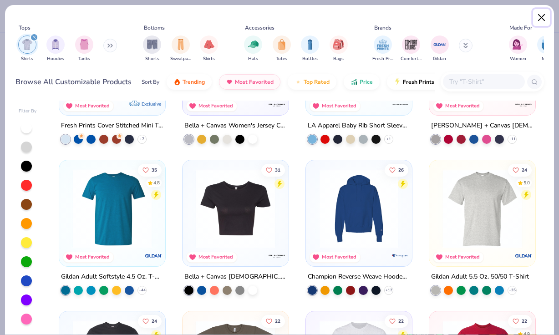
click at [538, 20] on button "Close" at bounding box center [541, 17] width 17 height 17
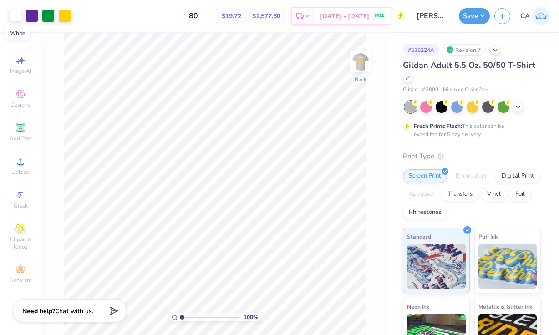
click at [16, 14] on div at bounding box center [15, 15] width 13 height 13
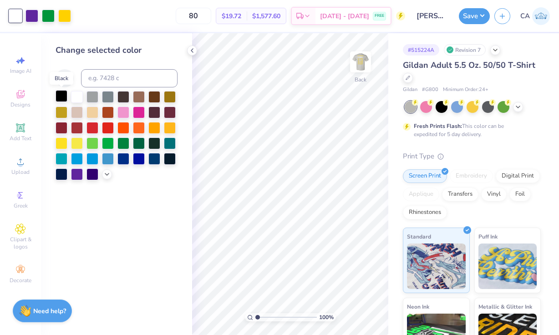
click at [61, 95] on div at bounding box center [61, 96] width 12 height 12
click at [364, 59] on img at bounding box center [360, 62] width 36 height 36
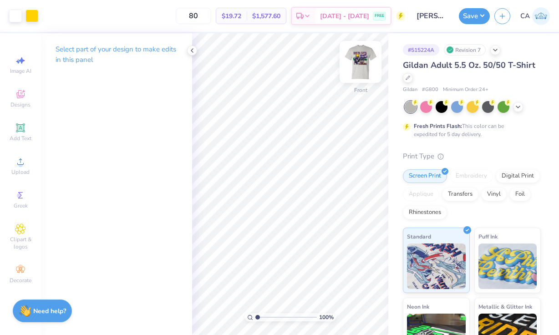
click at [363, 61] on img at bounding box center [360, 62] width 36 height 36
click at [361, 58] on img at bounding box center [360, 62] width 36 height 36
click at [33, 14] on div at bounding box center [31, 15] width 13 height 13
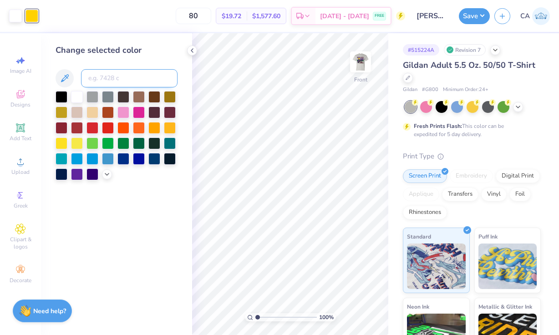
click at [100, 78] on input at bounding box center [129, 78] width 96 height 18
type input "267"
drag, startPoint x: 365, startPoint y: 61, endPoint x: 192, endPoint y: 50, distance: 173.3
click at [365, 61] on img at bounding box center [360, 62] width 18 height 18
click at [441, 103] on div at bounding box center [441, 106] width 12 height 12
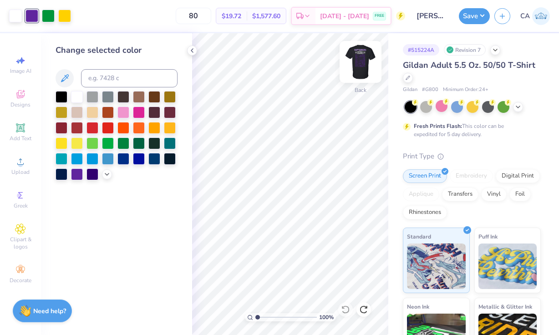
click at [363, 59] on img at bounding box center [360, 62] width 36 height 36
click at [357, 62] on img at bounding box center [360, 62] width 36 height 36
click at [361, 56] on img at bounding box center [360, 62] width 36 height 36
click at [113, 79] on input at bounding box center [129, 78] width 96 height 18
type input "109"
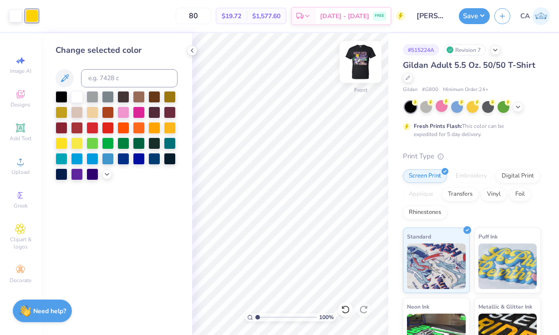
click at [365, 57] on img at bounding box center [360, 62] width 36 height 36
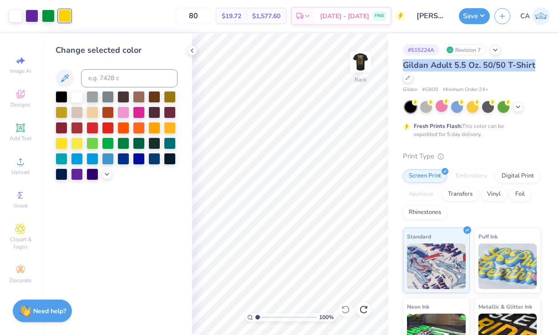
drag, startPoint x: 534, startPoint y: 65, endPoint x: 403, endPoint y: 67, distance: 131.0
click at [403, 67] on div "Gildan Adult 5.5 Oz. 50/50 T-Shirt" at bounding box center [472, 71] width 138 height 25
click at [442, 75] on div "Gildan Adult 5.5 Oz. 50/50 T-Shirt" at bounding box center [472, 71] width 138 height 25
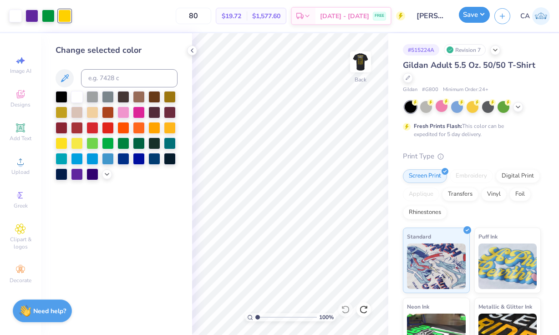
click at [481, 15] on button "Save" at bounding box center [474, 15] width 31 height 16
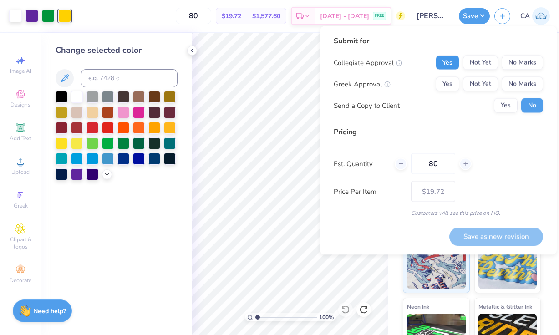
click at [450, 63] on button "Yes" at bounding box center [447, 62] width 24 height 15
click at [450, 82] on button "Yes" at bounding box center [447, 84] width 24 height 15
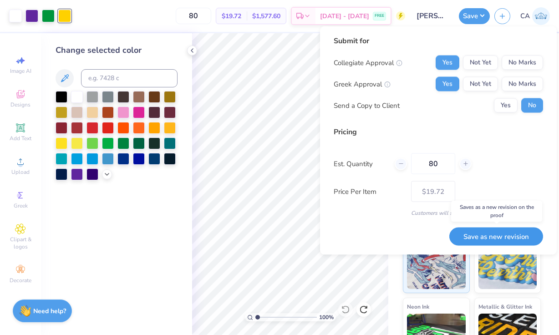
click at [493, 236] on button "Save as new revision" at bounding box center [496, 236] width 94 height 19
type input "$19.72"
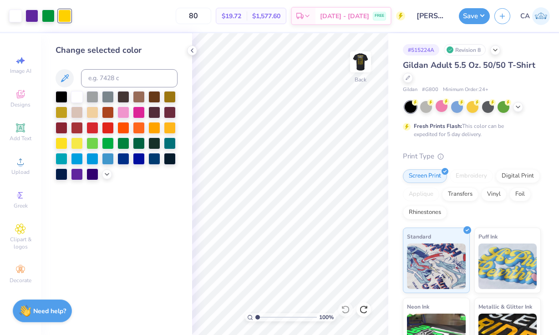
drag, startPoint x: 214, startPoint y: 17, endPoint x: 181, endPoint y: 15, distance: 32.8
click at [181, 16] on div "80 $19.72 Per Item $1,577.60 Total Est. Delivery Sep 19 - 22 FREE" at bounding box center [240, 16] width 329 height 32
type input "100"
click at [475, 105] on div at bounding box center [472, 106] width 12 height 12
click at [518, 107] on icon at bounding box center [517, 105] width 7 height 7
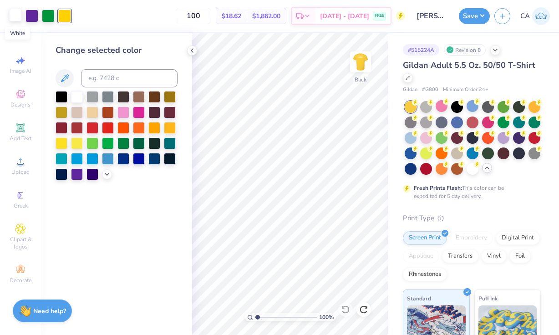
click at [18, 17] on div at bounding box center [15, 15] width 13 height 13
click at [62, 92] on div at bounding box center [61, 96] width 12 height 12
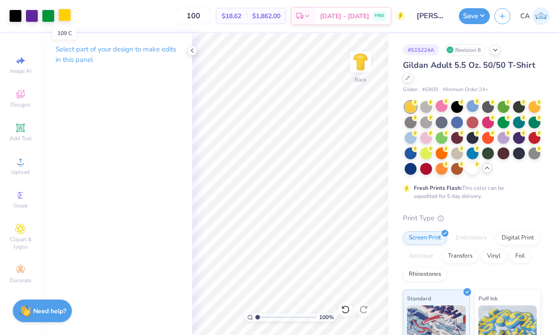
click at [66, 18] on div at bounding box center [64, 15] width 13 height 13
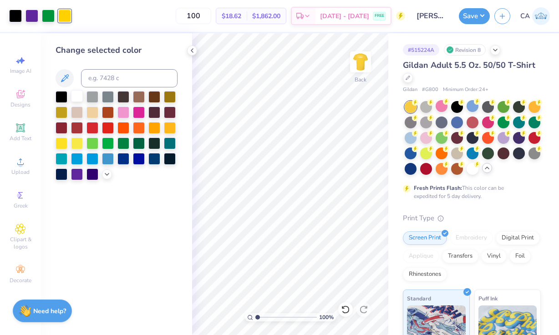
click at [76, 101] on div at bounding box center [77, 96] width 12 height 12
click at [359, 60] on img at bounding box center [360, 62] width 36 height 36
click at [365, 55] on img at bounding box center [360, 62] width 36 height 36
drag, startPoint x: 361, startPoint y: 58, endPoint x: 355, endPoint y: 4, distance: 54.9
click at [361, 58] on img at bounding box center [360, 62] width 18 height 18
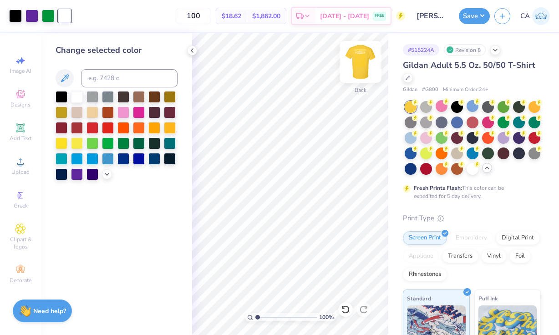
click at [360, 58] on img at bounding box center [360, 62] width 36 height 36
click at [34, 11] on div at bounding box center [31, 15] width 13 height 13
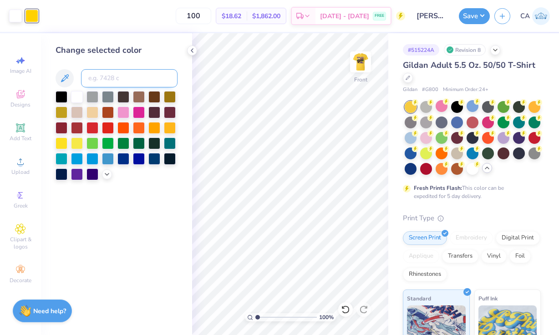
click at [99, 76] on input at bounding box center [129, 78] width 96 height 18
type input "267"
click at [482, 18] on button "Save" at bounding box center [474, 15] width 31 height 16
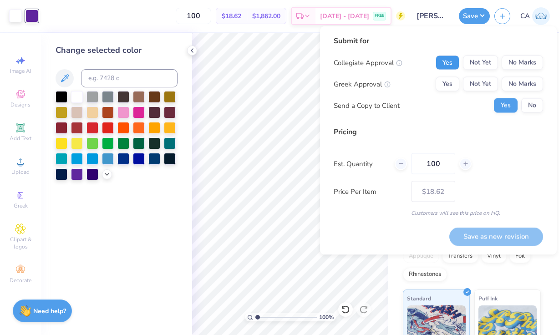
click at [442, 62] on button "Yes" at bounding box center [447, 62] width 24 height 15
click at [443, 78] on button "Yes" at bounding box center [447, 84] width 24 height 15
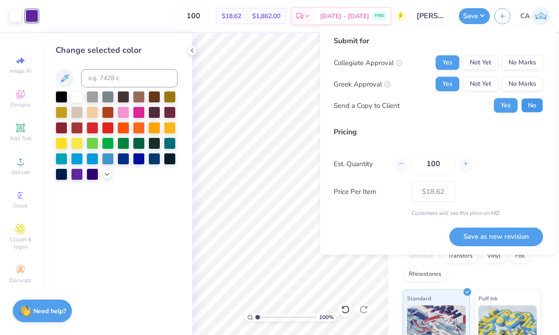
click at [524, 111] on button "No" at bounding box center [532, 105] width 22 height 15
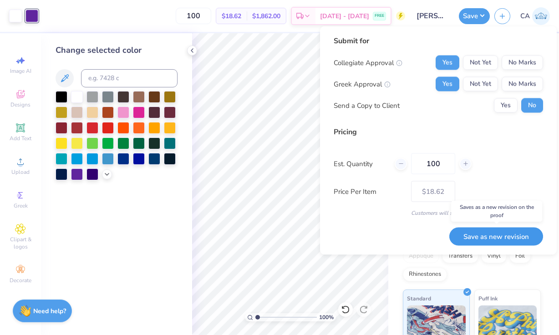
click at [507, 234] on button "Save as new revision" at bounding box center [496, 236] width 94 height 19
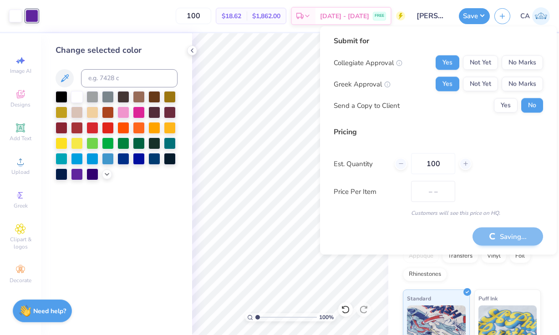
type input "$18.62"
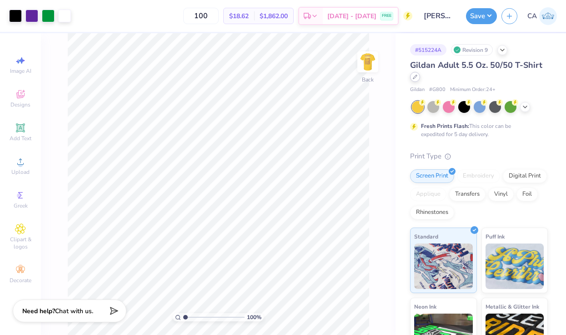
click at [416, 78] on icon at bounding box center [415, 77] width 5 height 5
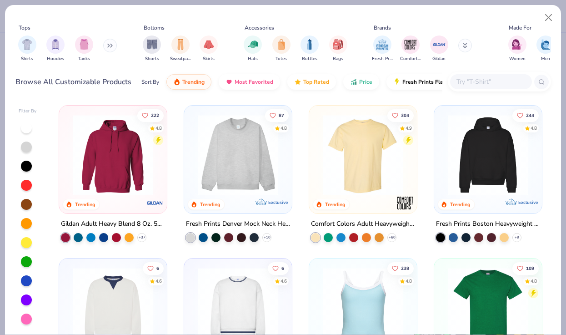
click at [26, 242] on div at bounding box center [26, 242] width 11 height 11
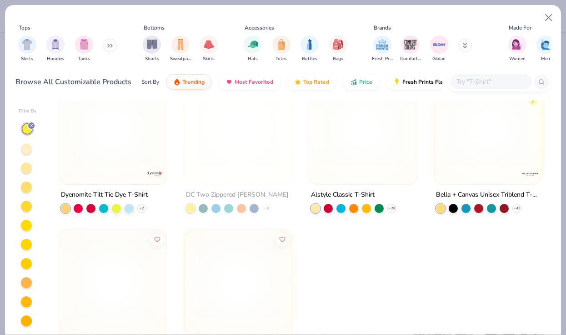
scroll to position [495, 0]
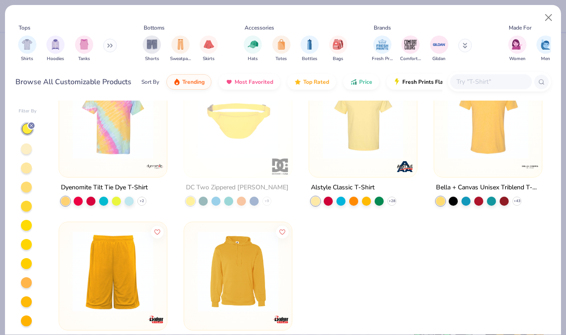
click at [449, 143] on img at bounding box center [489, 118] width 90 height 81
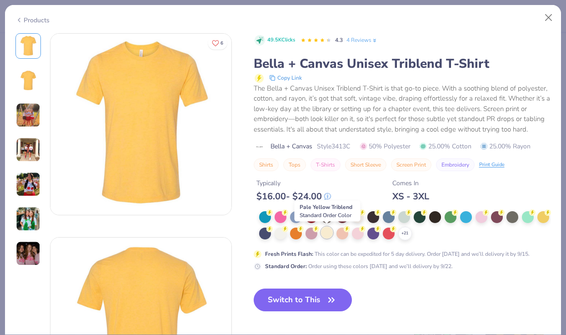
click at [328, 235] on div at bounding box center [327, 233] width 12 height 12
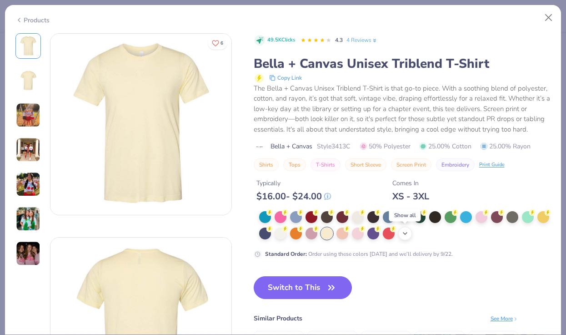
click at [406, 232] on icon at bounding box center [405, 233] width 7 height 7
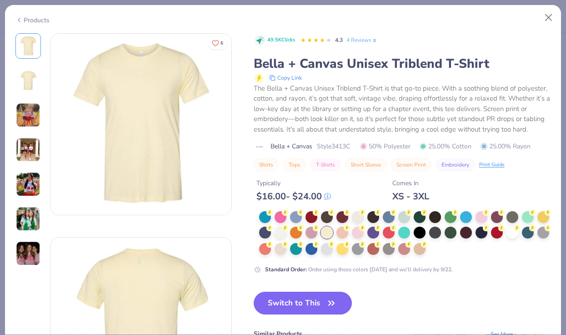
click at [29, 81] on img at bounding box center [28, 81] width 22 height 22
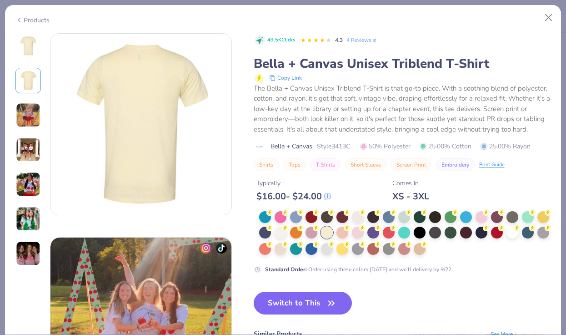
click at [30, 48] on img at bounding box center [28, 46] width 22 height 22
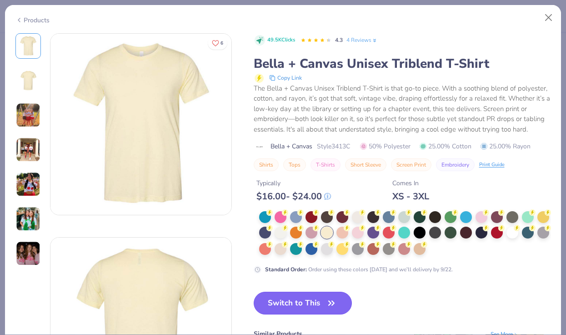
click at [330, 302] on icon "button" at bounding box center [331, 303] width 5 height 4
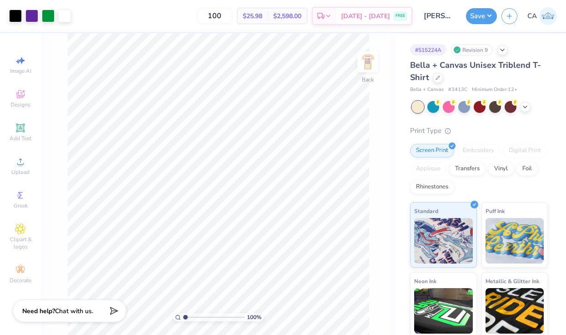
drag, startPoint x: 240, startPoint y: 18, endPoint x: 199, endPoint y: 18, distance: 40.5
click at [199, 18] on div "100 $25.98 Per Item $2,598.00 Total Est. Delivery [DATE] - [DATE] FREE" at bounding box center [244, 16] width 337 height 32
type input "8"
type input "100"
click at [436, 76] on icon at bounding box center [438, 77] width 5 height 5
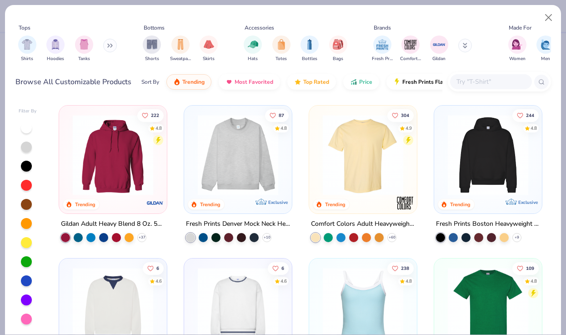
click at [27, 239] on div at bounding box center [26, 242] width 11 height 11
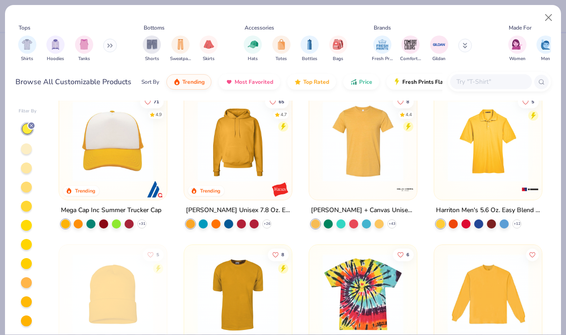
scroll to position [10, 0]
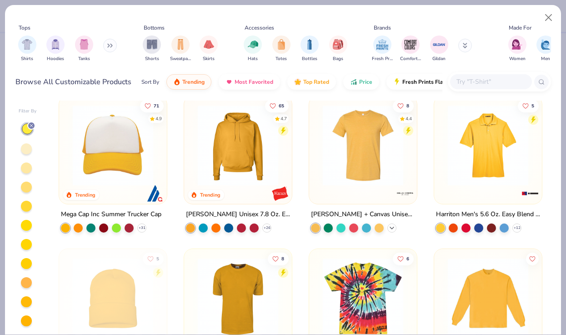
click at [390, 225] on icon at bounding box center [391, 227] width 7 height 7
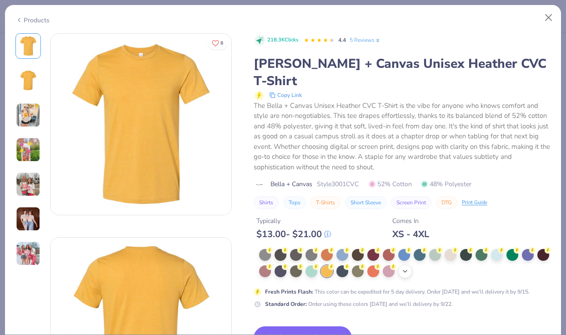
click at [406, 270] on polyline at bounding box center [405, 271] width 4 height 2
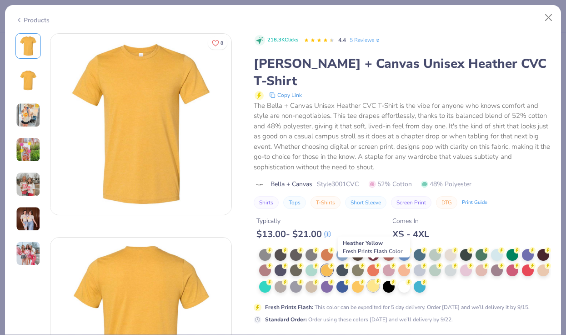
click at [373, 280] on div at bounding box center [374, 286] width 12 height 12
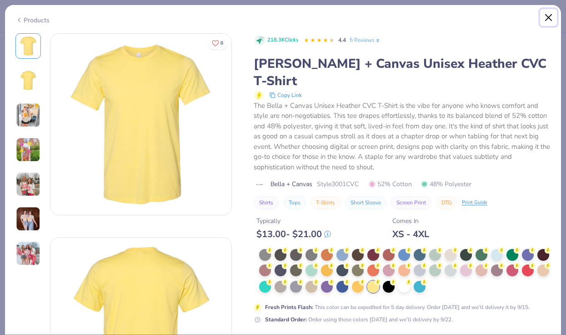
click at [549, 11] on button "Close" at bounding box center [548, 17] width 17 height 17
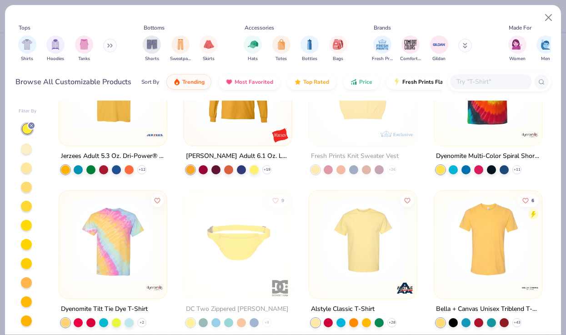
scroll to position [374, 0]
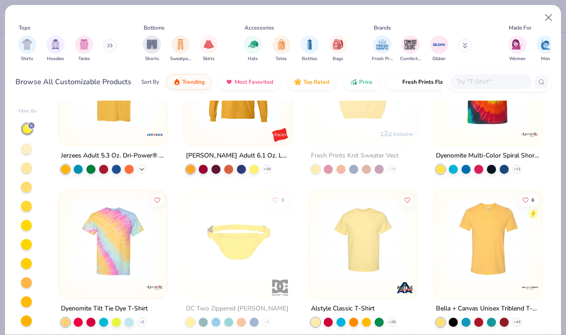
click at [145, 167] on icon at bounding box center [141, 169] width 7 height 7
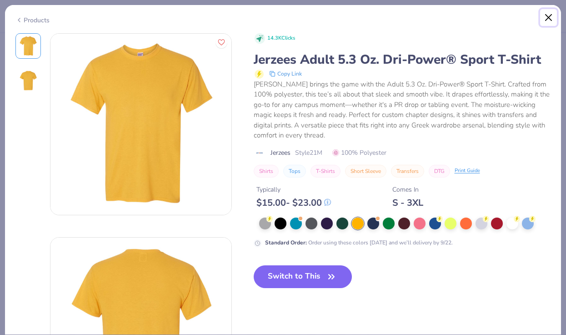
click at [549, 19] on button "Close" at bounding box center [548, 17] width 17 height 17
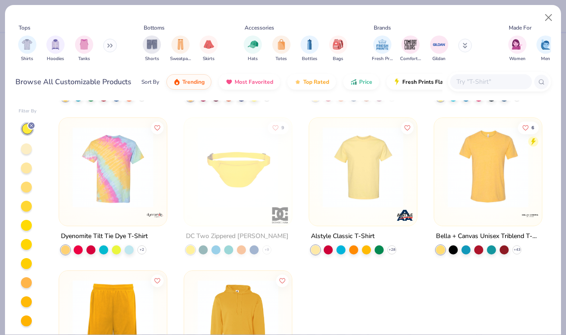
scroll to position [464, 0]
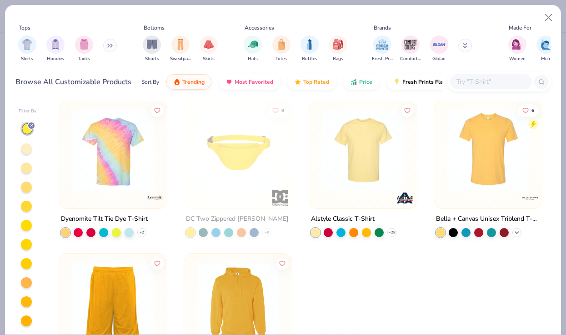
click at [519, 232] on icon at bounding box center [517, 232] width 7 height 7
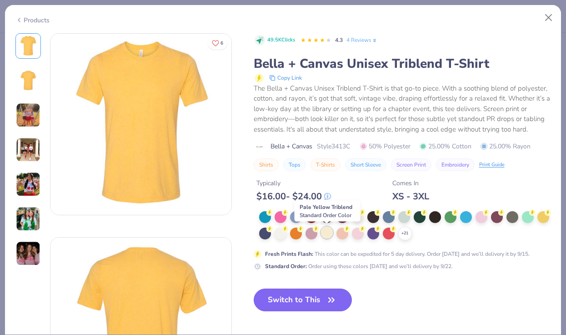
click at [328, 235] on div at bounding box center [327, 233] width 12 height 12
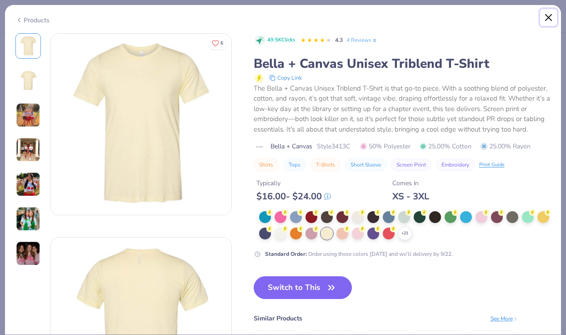
click at [546, 17] on button "Close" at bounding box center [548, 17] width 17 height 17
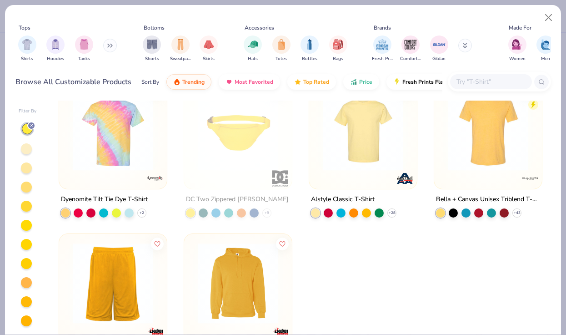
scroll to position [476, 0]
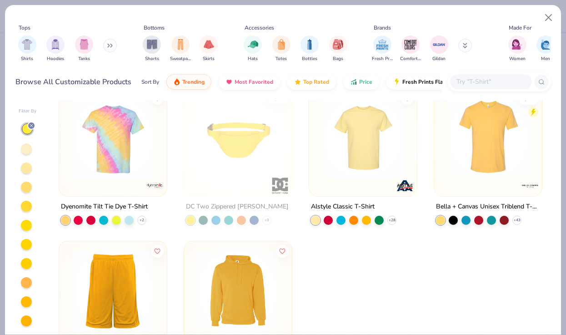
click at [387, 160] on img at bounding box center [363, 137] width 90 height 81
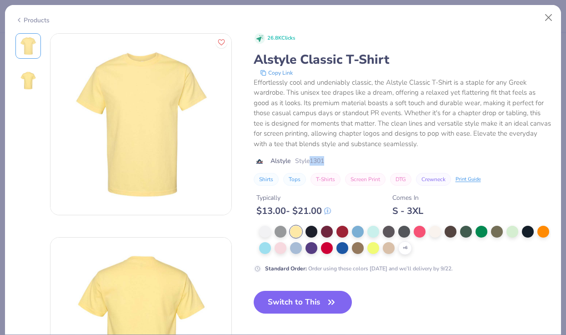
drag, startPoint x: 328, startPoint y: 161, endPoint x: 312, endPoint y: 160, distance: 16.4
click at [312, 160] on div "Alstyle Style 1301" at bounding box center [402, 161] width 297 height 10
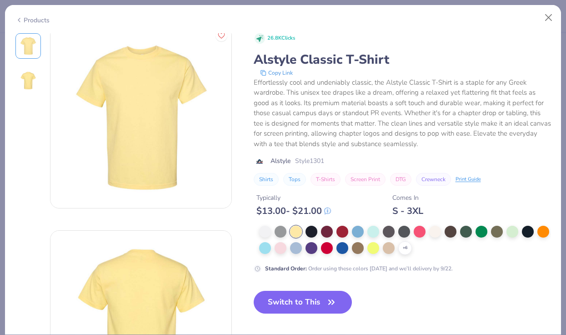
click at [376, 132] on div "Effortlessly cool and undeniably classic, the Alstyle Classic T-Shirt is a stap…" at bounding box center [402, 113] width 297 height 72
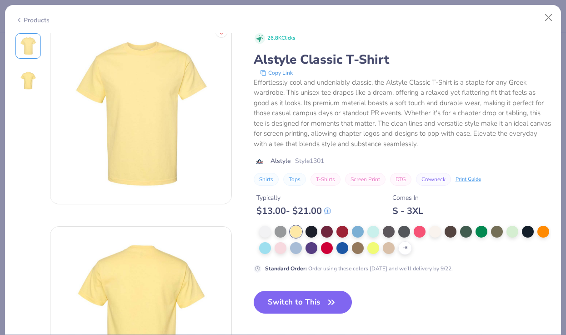
scroll to position [0, 0]
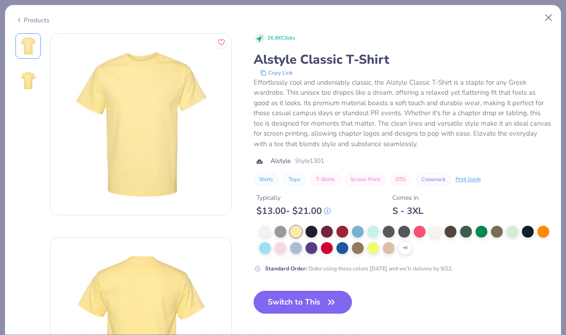
click at [312, 300] on button "Switch to This" at bounding box center [303, 302] width 99 height 23
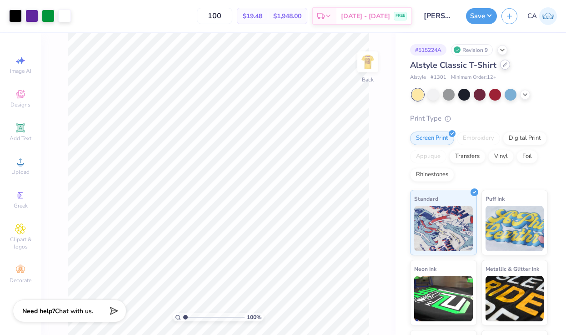
click at [504, 65] on icon at bounding box center [506, 65] width 4 height 4
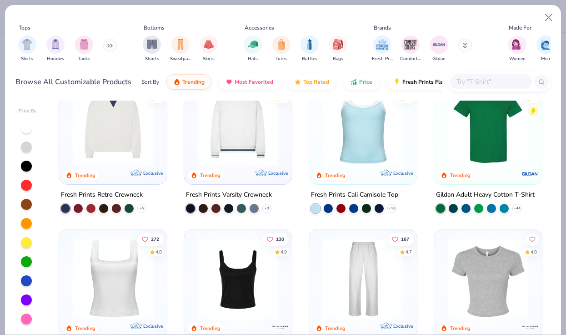
scroll to position [175, 0]
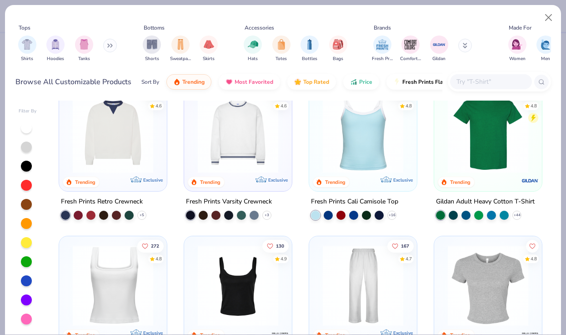
click at [27, 239] on div at bounding box center [26, 242] width 11 height 11
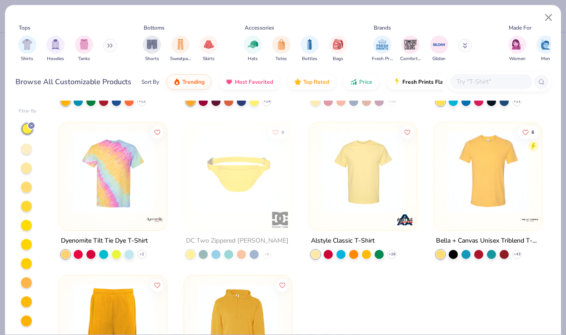
scroll to position [440, 0]
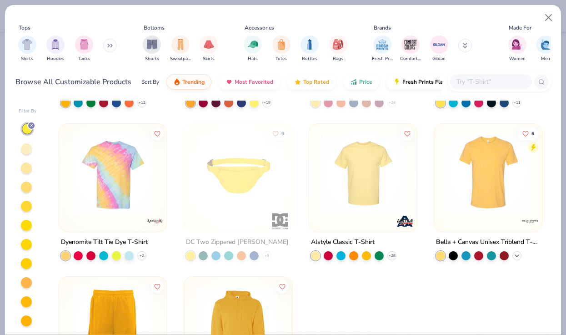
click at [519, 252] on icon at bounding box center [517, 255] width 7 height 7
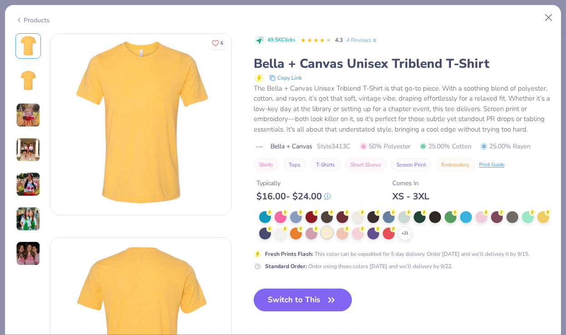
click at [328, 235] on div at bounding box center [327, 233] width 12 height 12
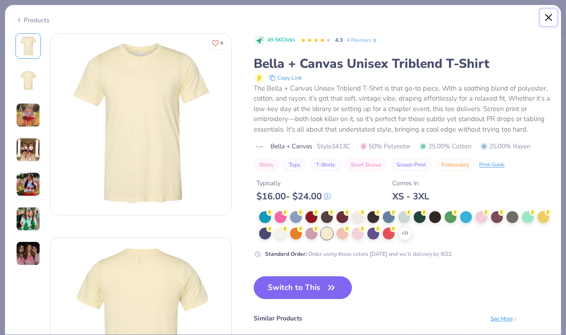
click at [548, 19] on button "Close" at bounding box center [548, 17] width 17 height 17
